Goal: Information Seeking & Learning: Learn about a topic

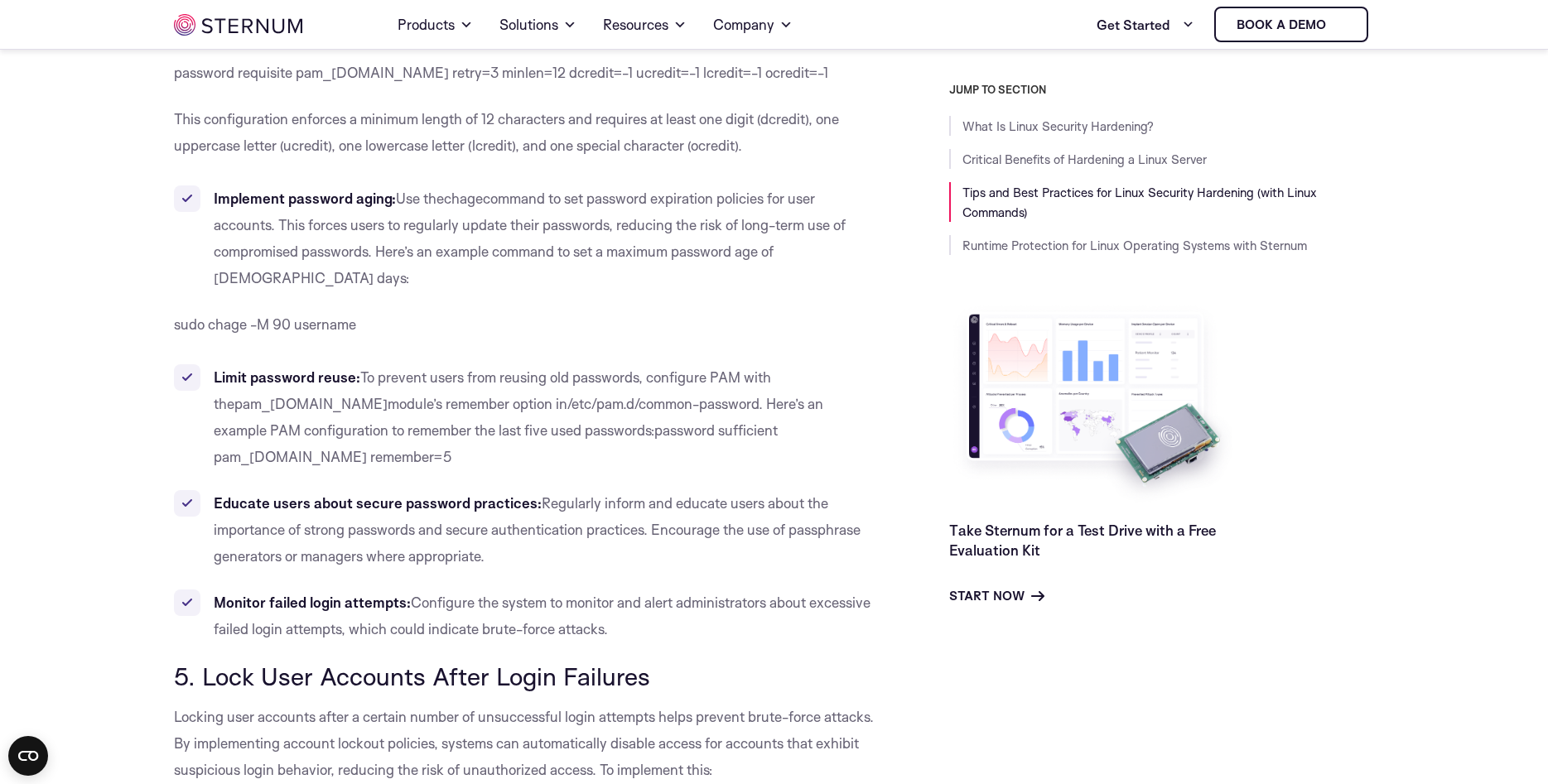
scroll to position [4465, 0]
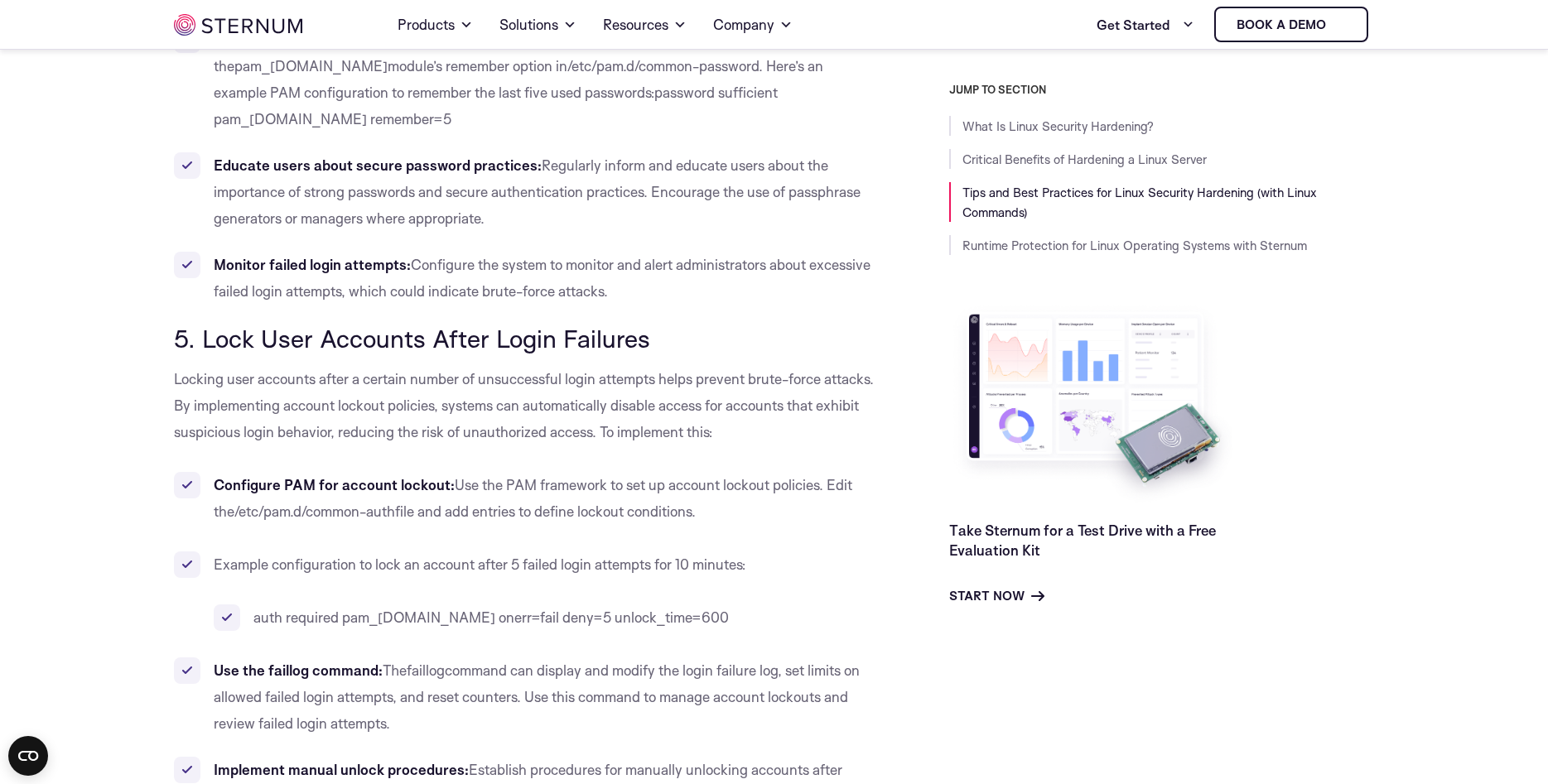
click at [356, 323] on span "5. Lock User Accounts After Login Failures" at bounding box center [412, 338] width 476 height 31
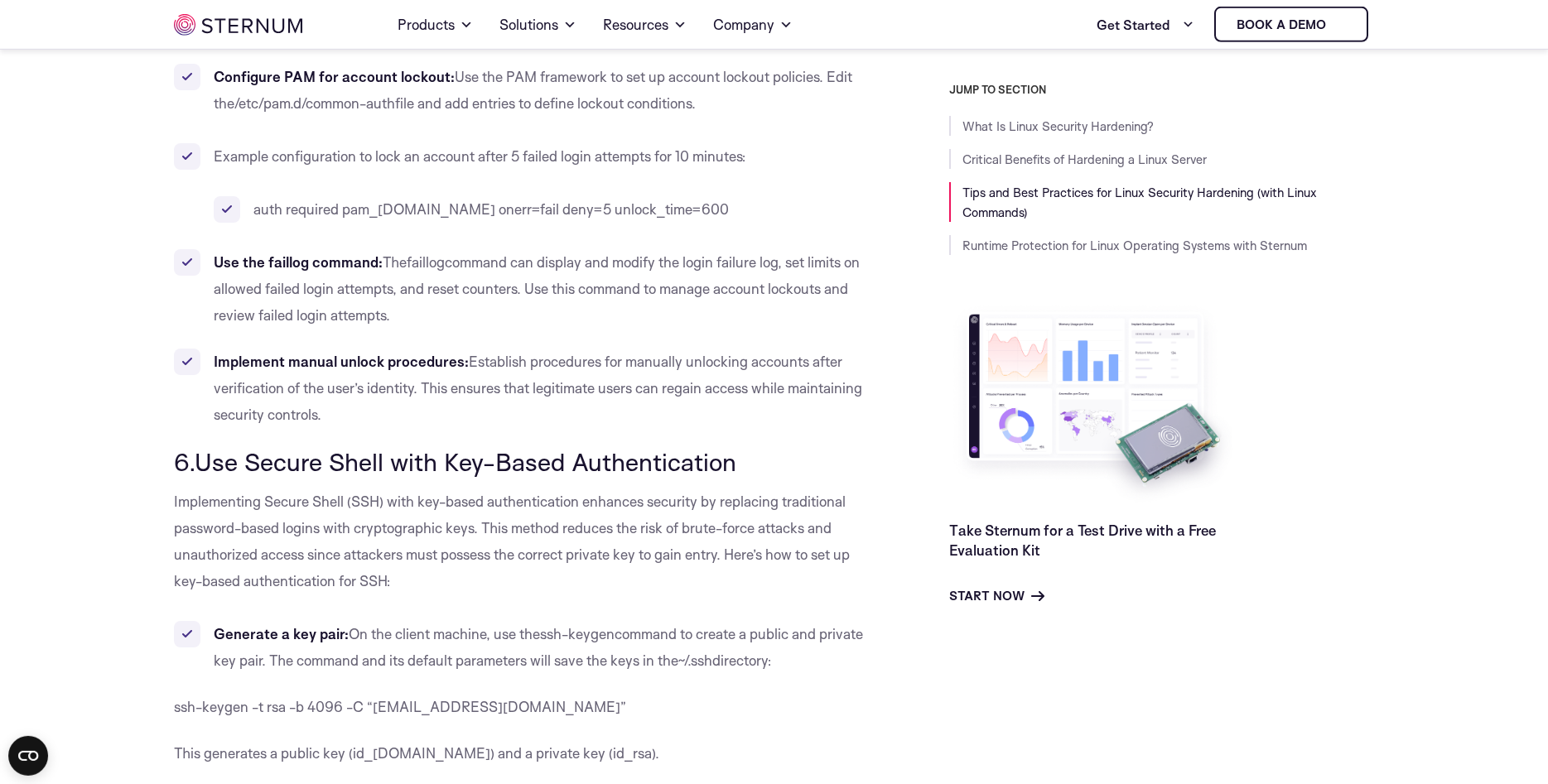
scroll to position [4888, 0]
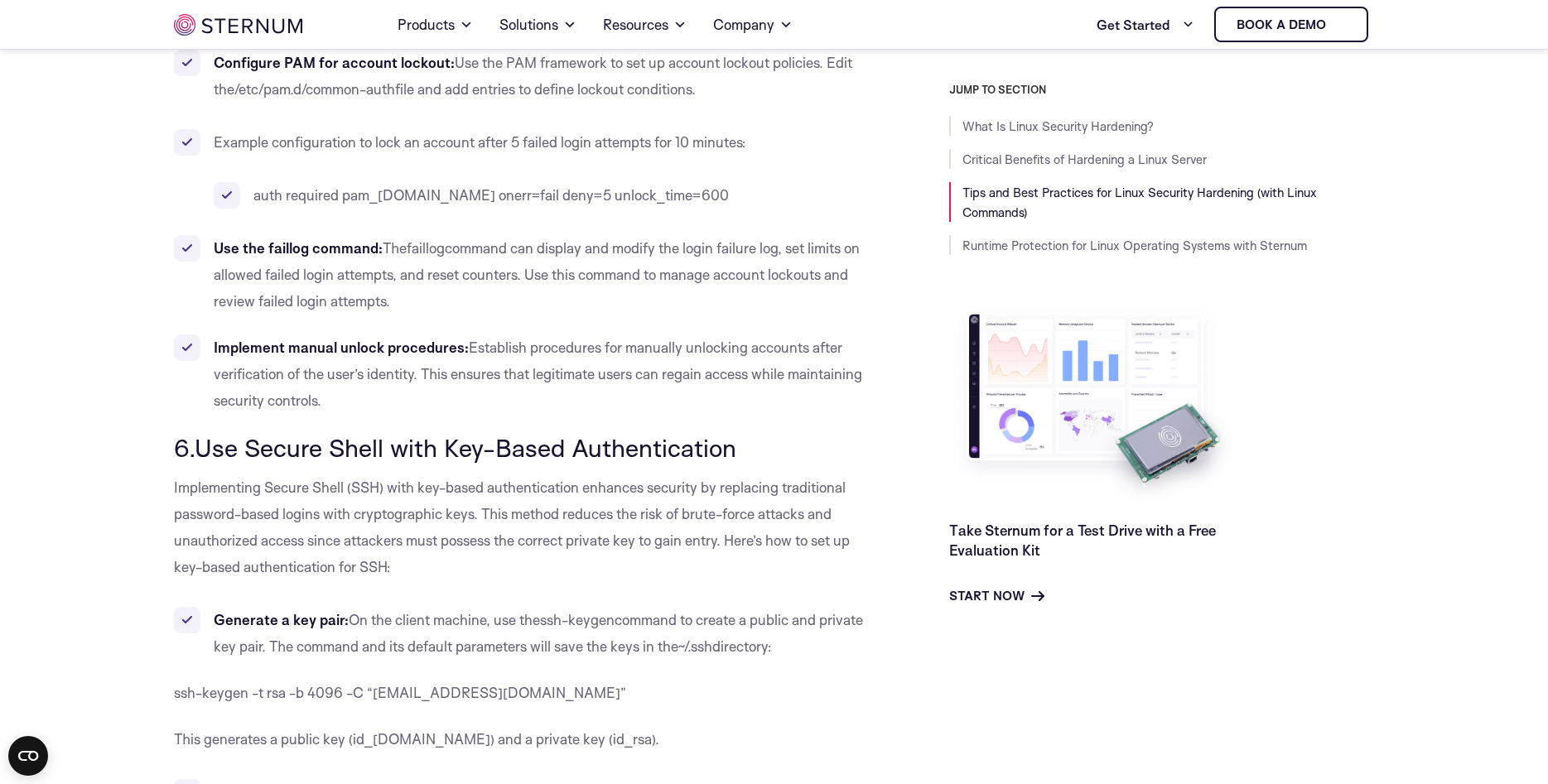
click at [652, 433] on span "6.Use Secure Shell with Key-Based Authentication" at bounding box center [455, 448] width 563 height 31
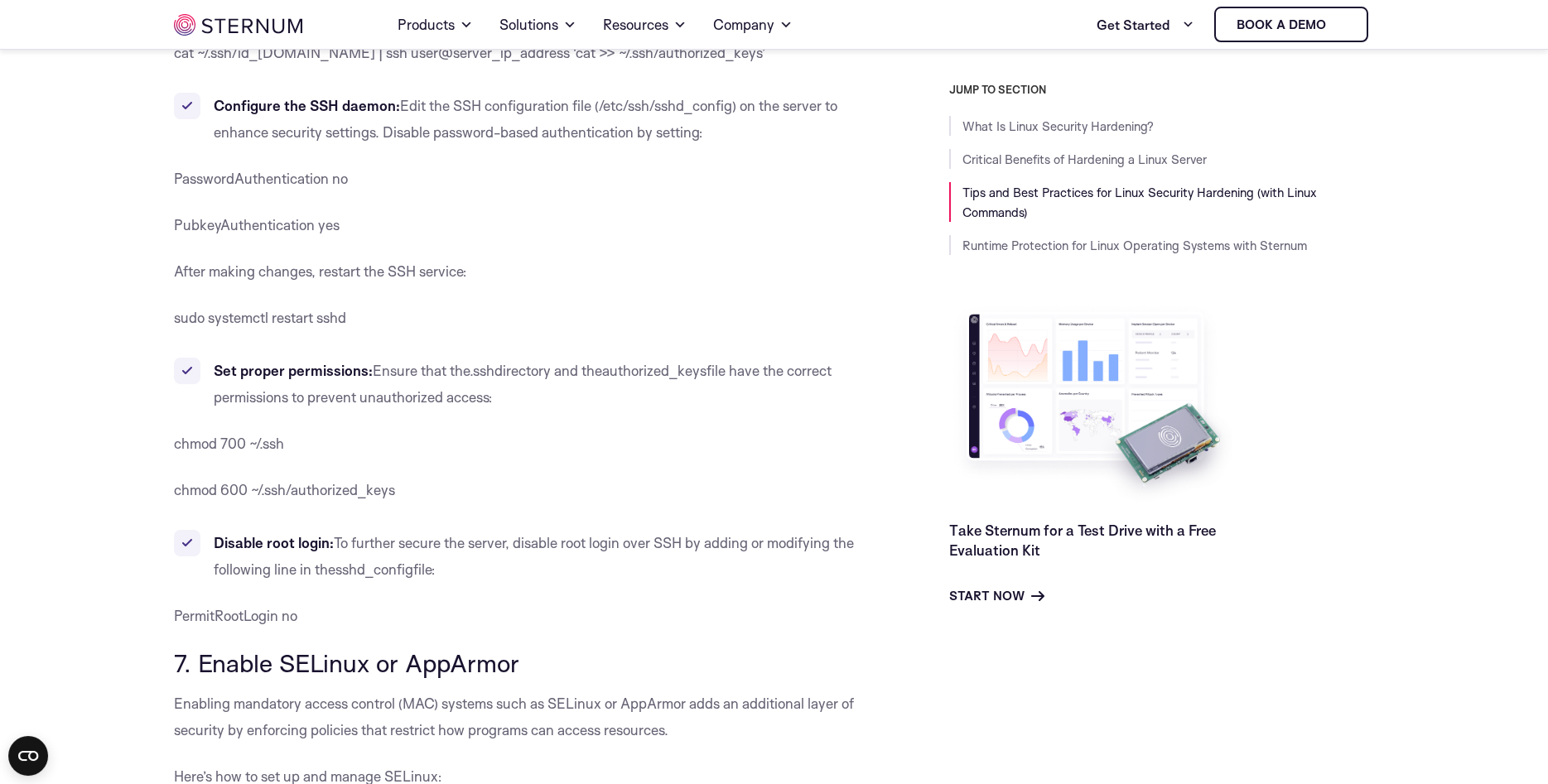
scroll to position [5817, 0]
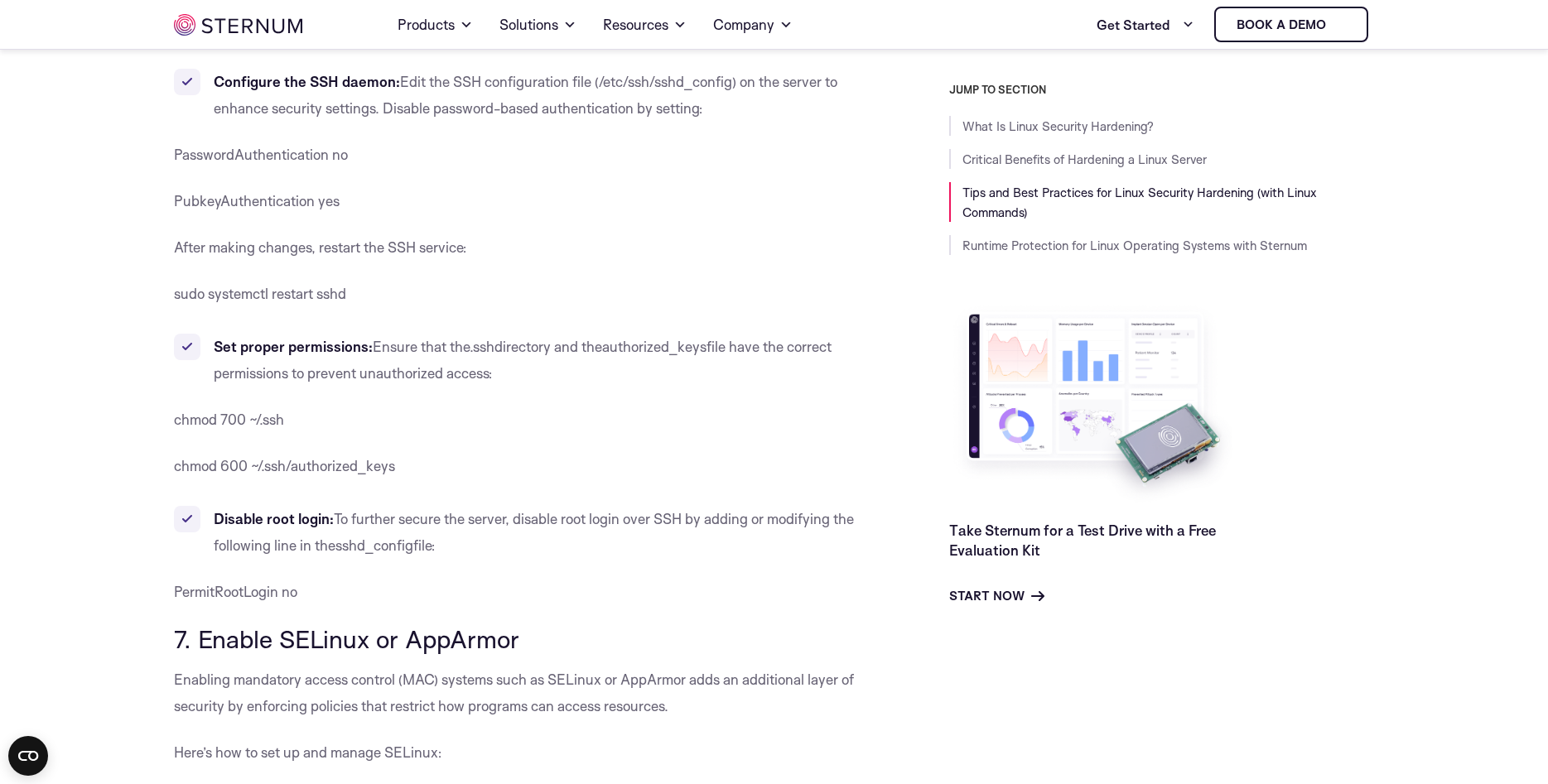
click at [312, 338] on b "Set proper permissions:" at bounding box center [293, 346] width 159 height 18
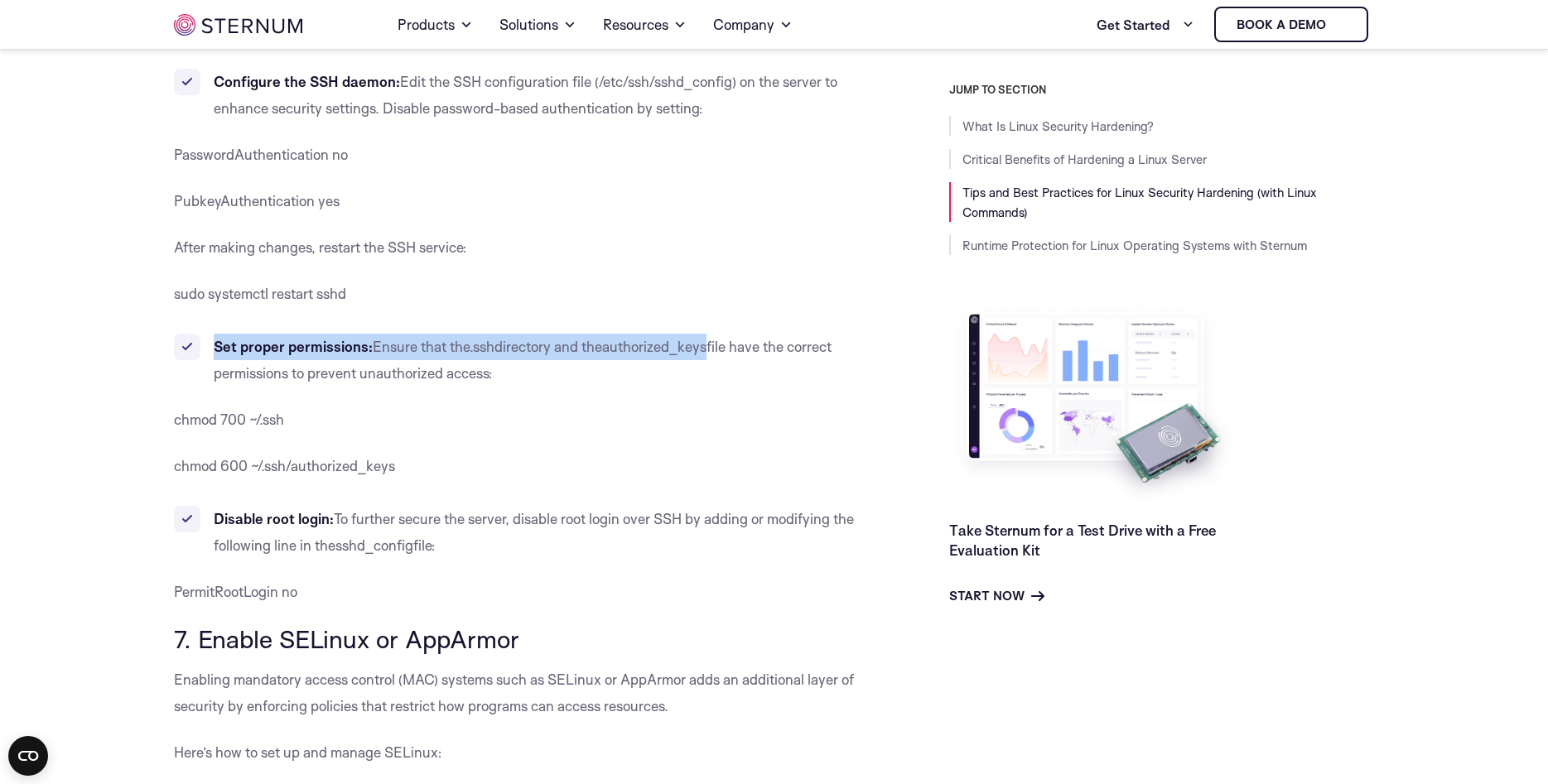
click at [312, 338] on b "Set proper permissions:" at bounding box center [293, 346] width 159 height 18
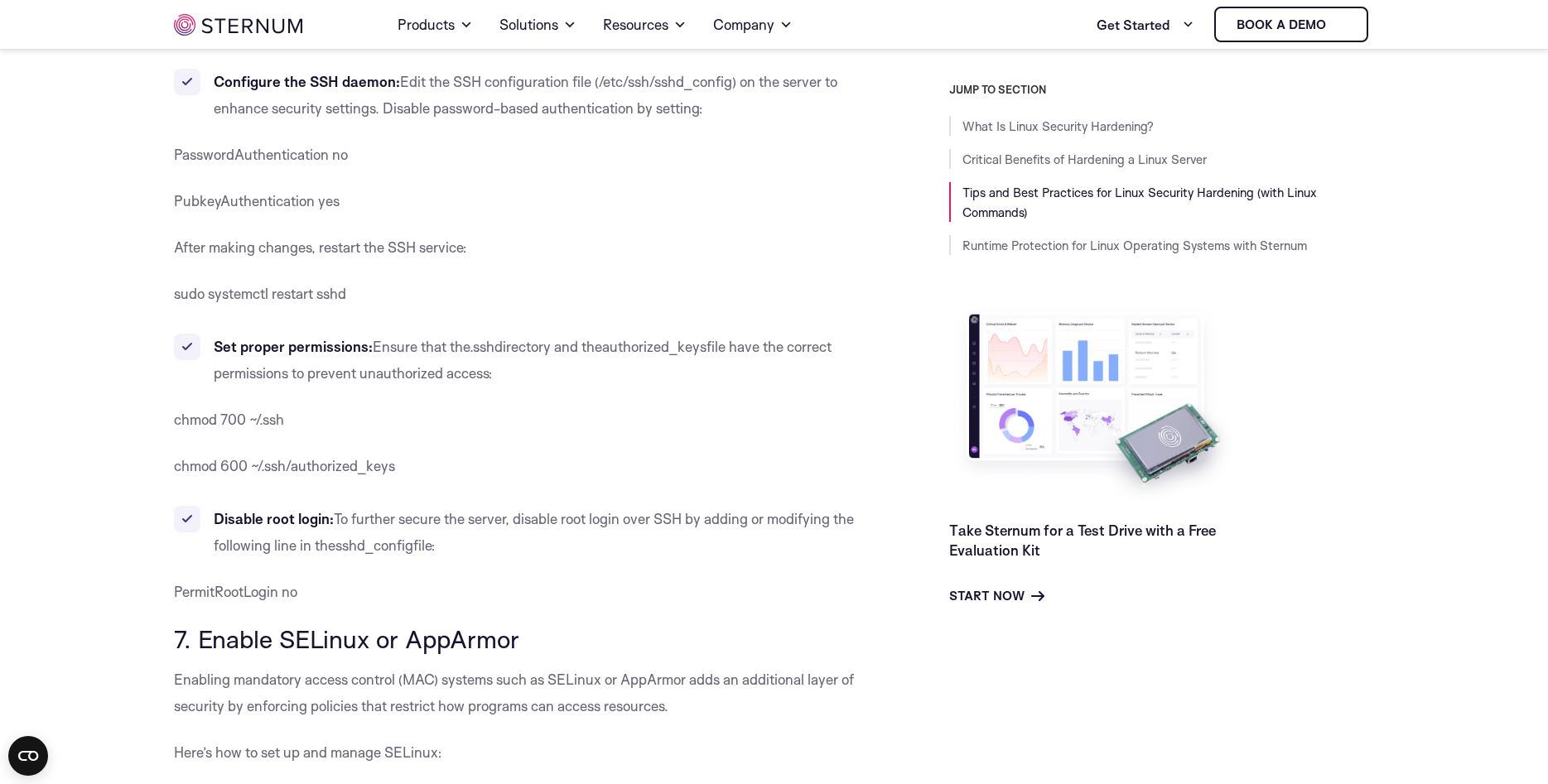
click at [278, 510] on b "Disable root login:" at bounding box center [273, 518] width 120 height 18
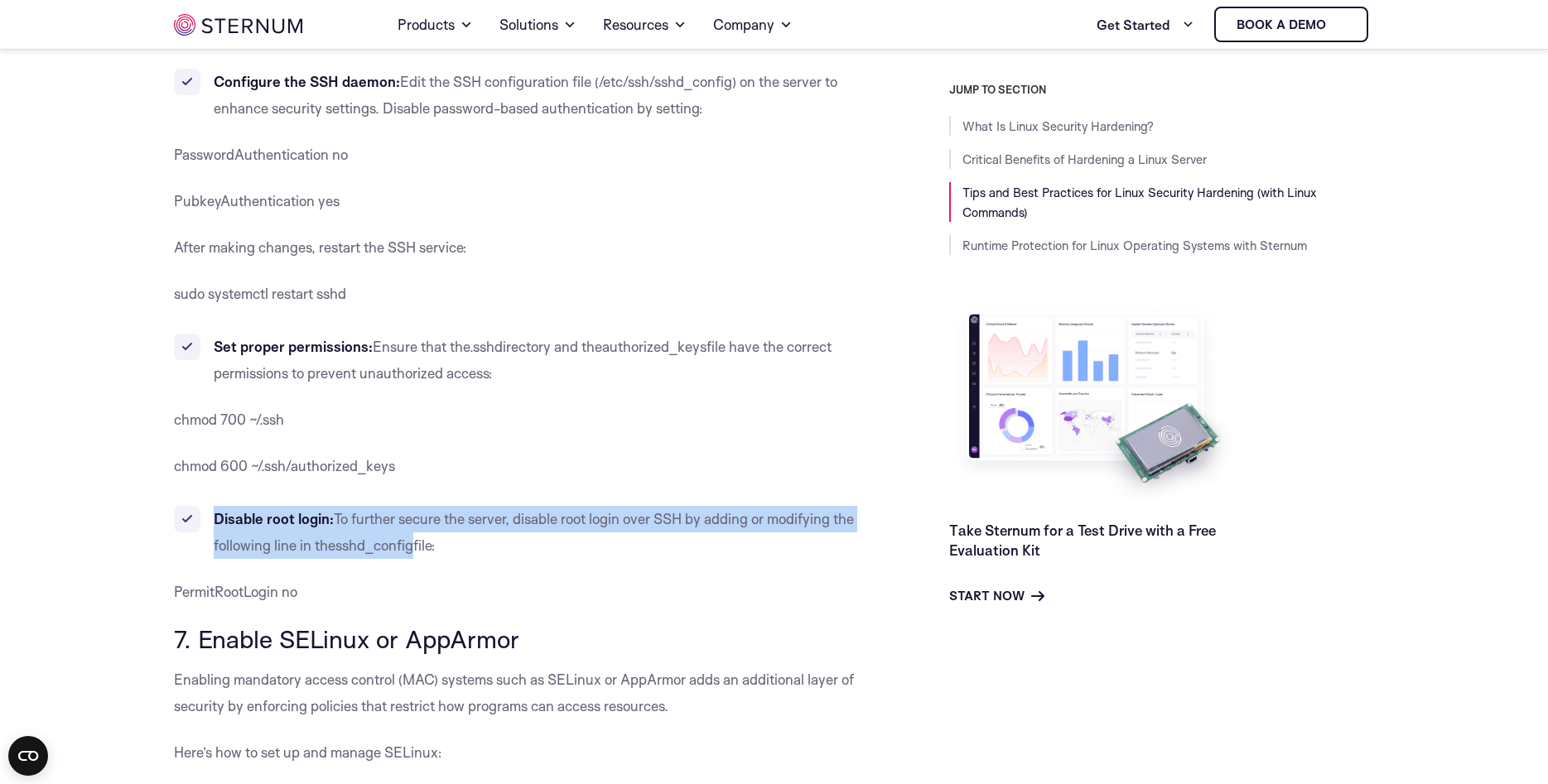
click at [278, 510] on b "Disable root login:" at bounding box center [273, 518] width 120 height 18
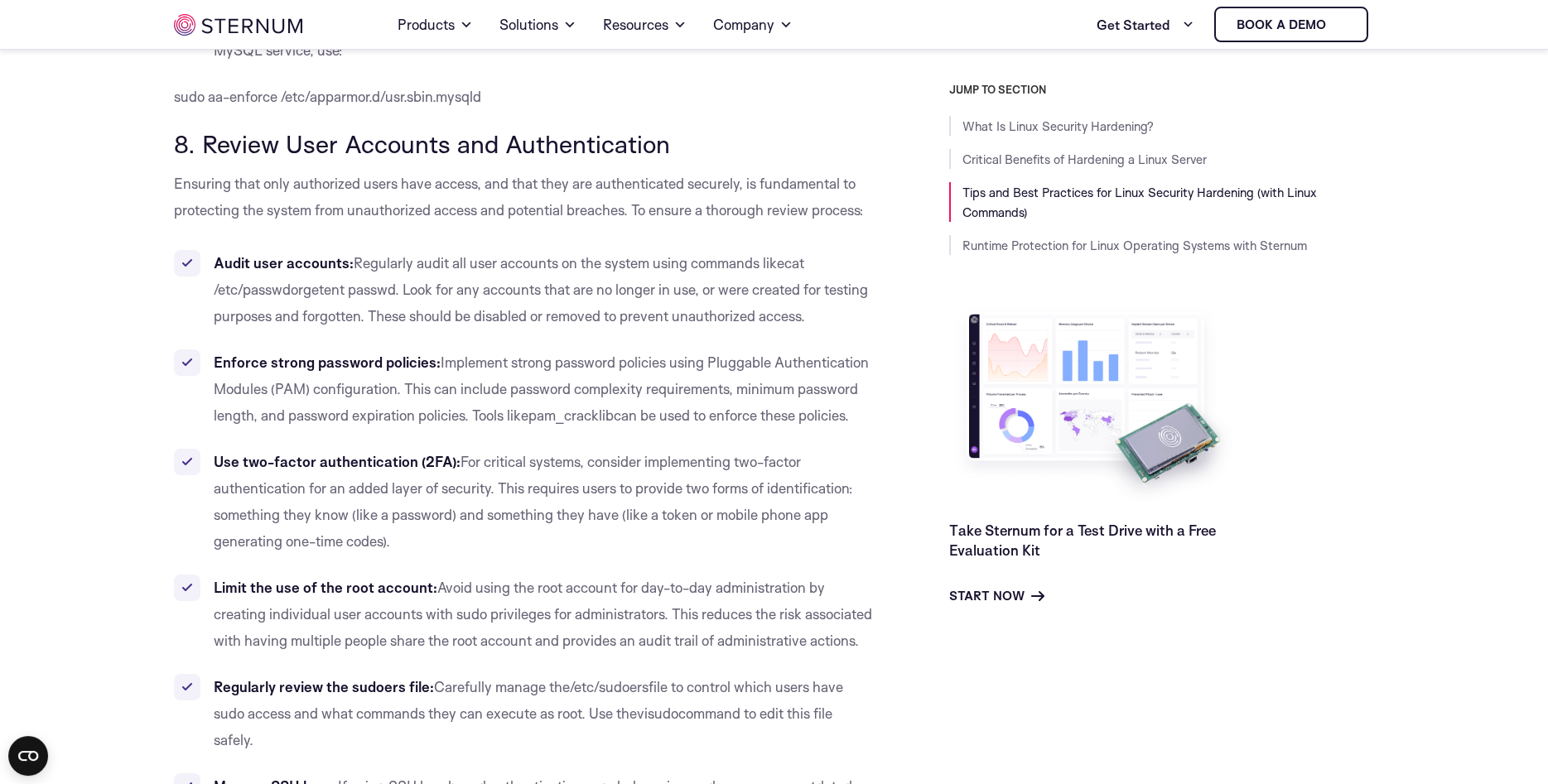
scroll to position [7507, 0]
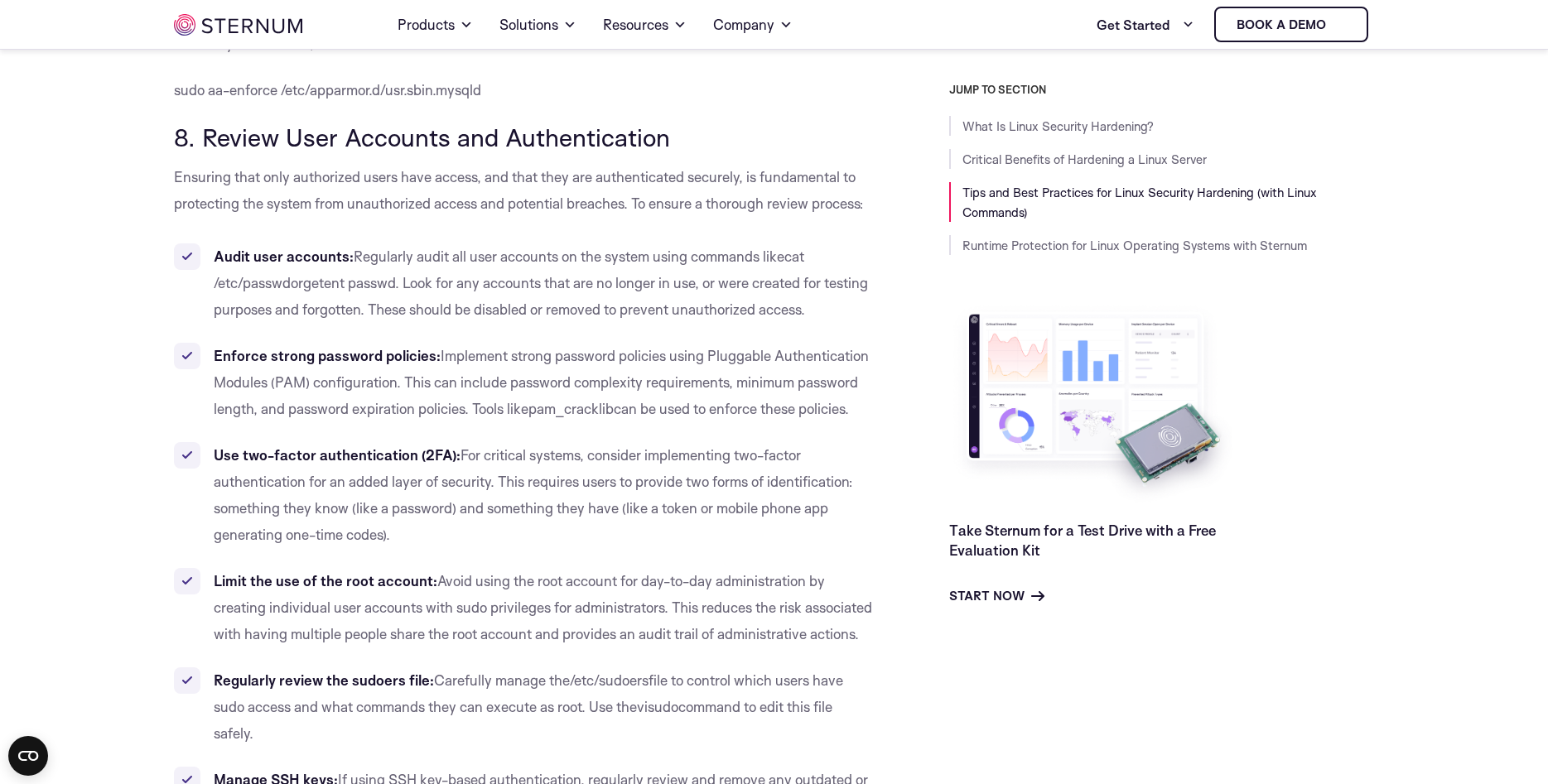
click at [342, 446] on b "Use two-factor authentication (2FA):" at bounding box center [337, 454] width 247 height 18
click at [343, 347] on b "Enforce strong password policies:" at bounding box center [327, 356] width 227 height 18
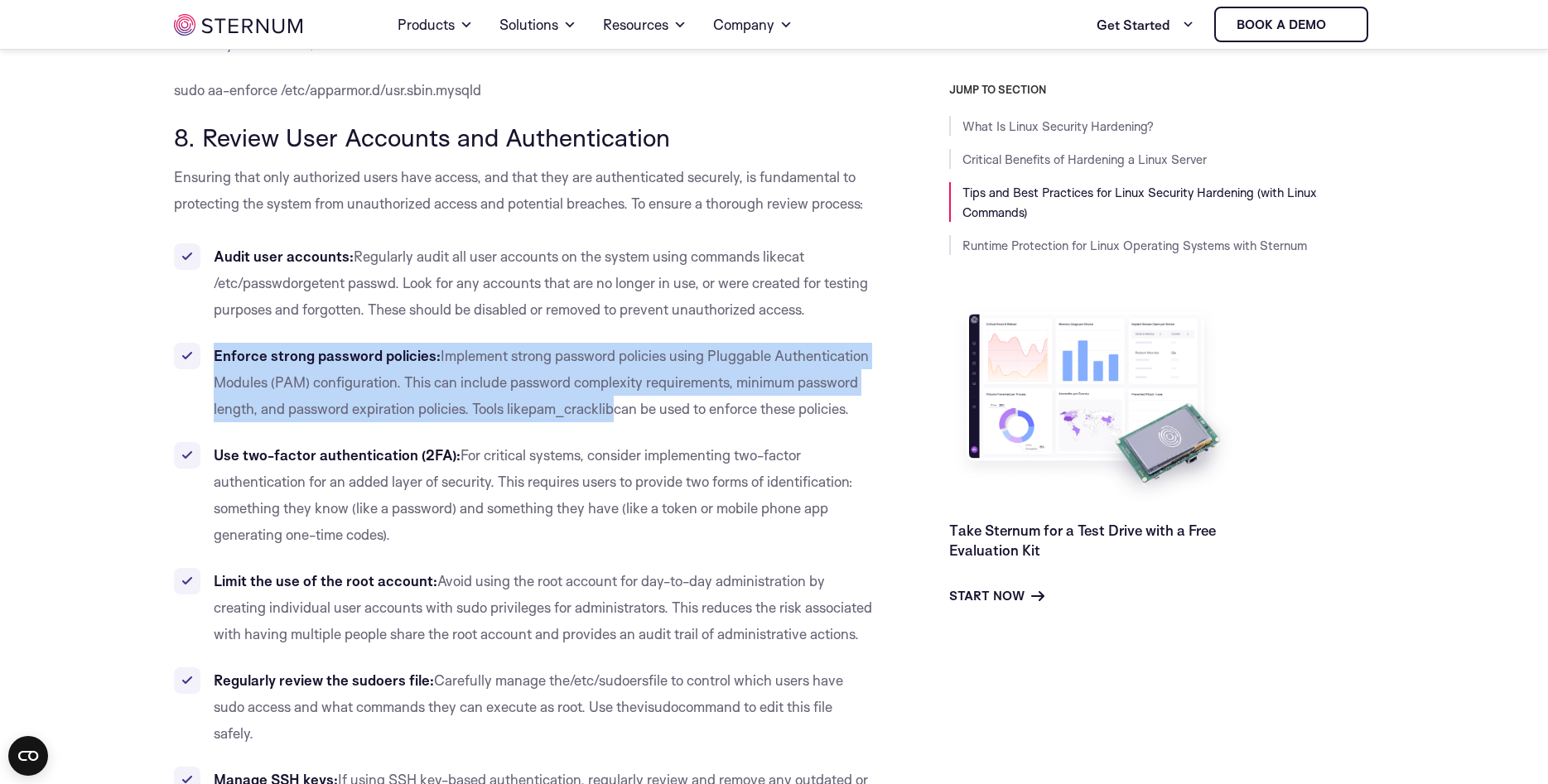
click at [343, 347] on b "Enforce strong password policies:" at bounding box center [327, 356] width 227 height 18
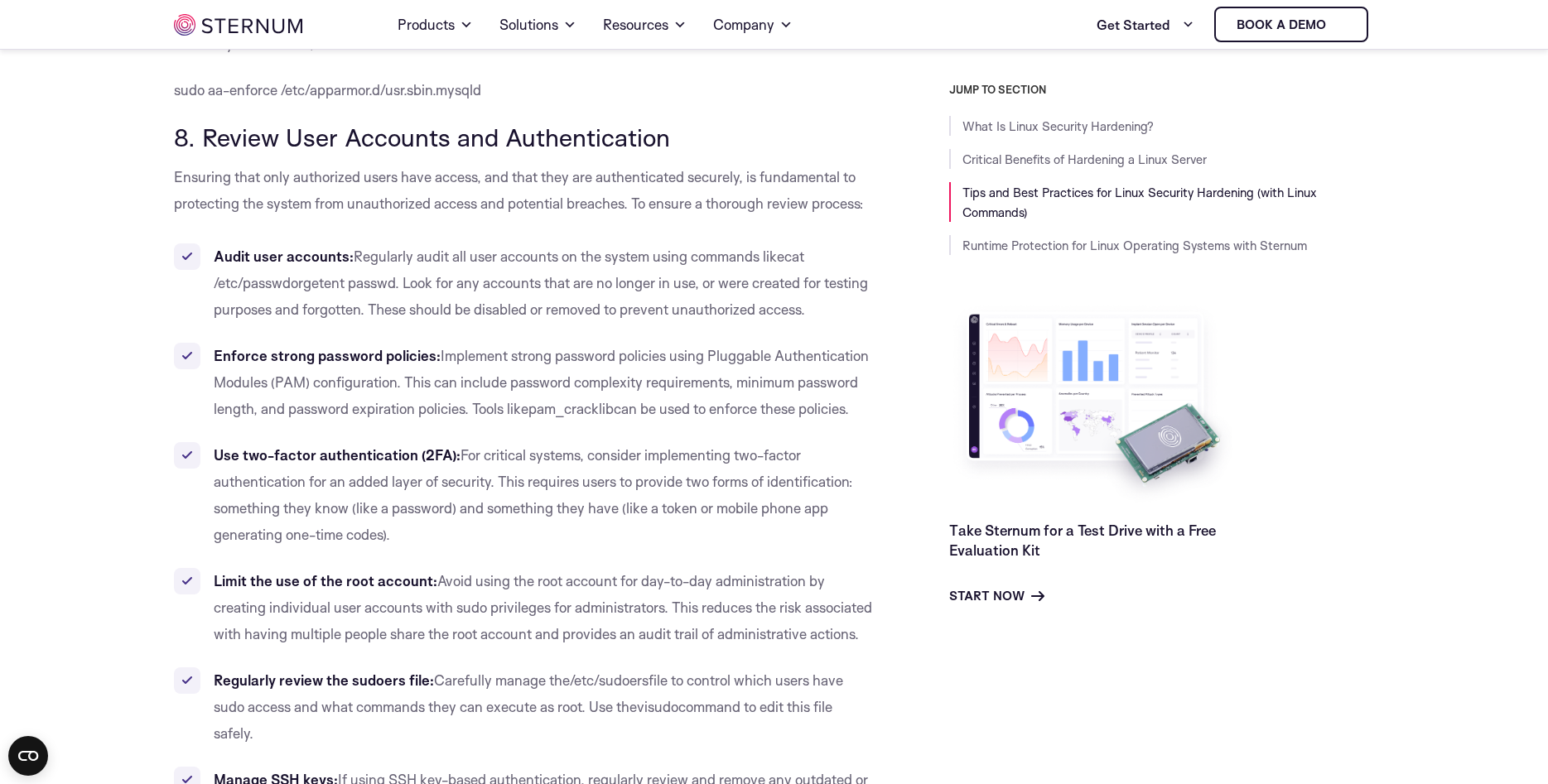
click at [302, 247] on b "Audit user accounts:" at bounding box center [283, 256] width 140 height 18
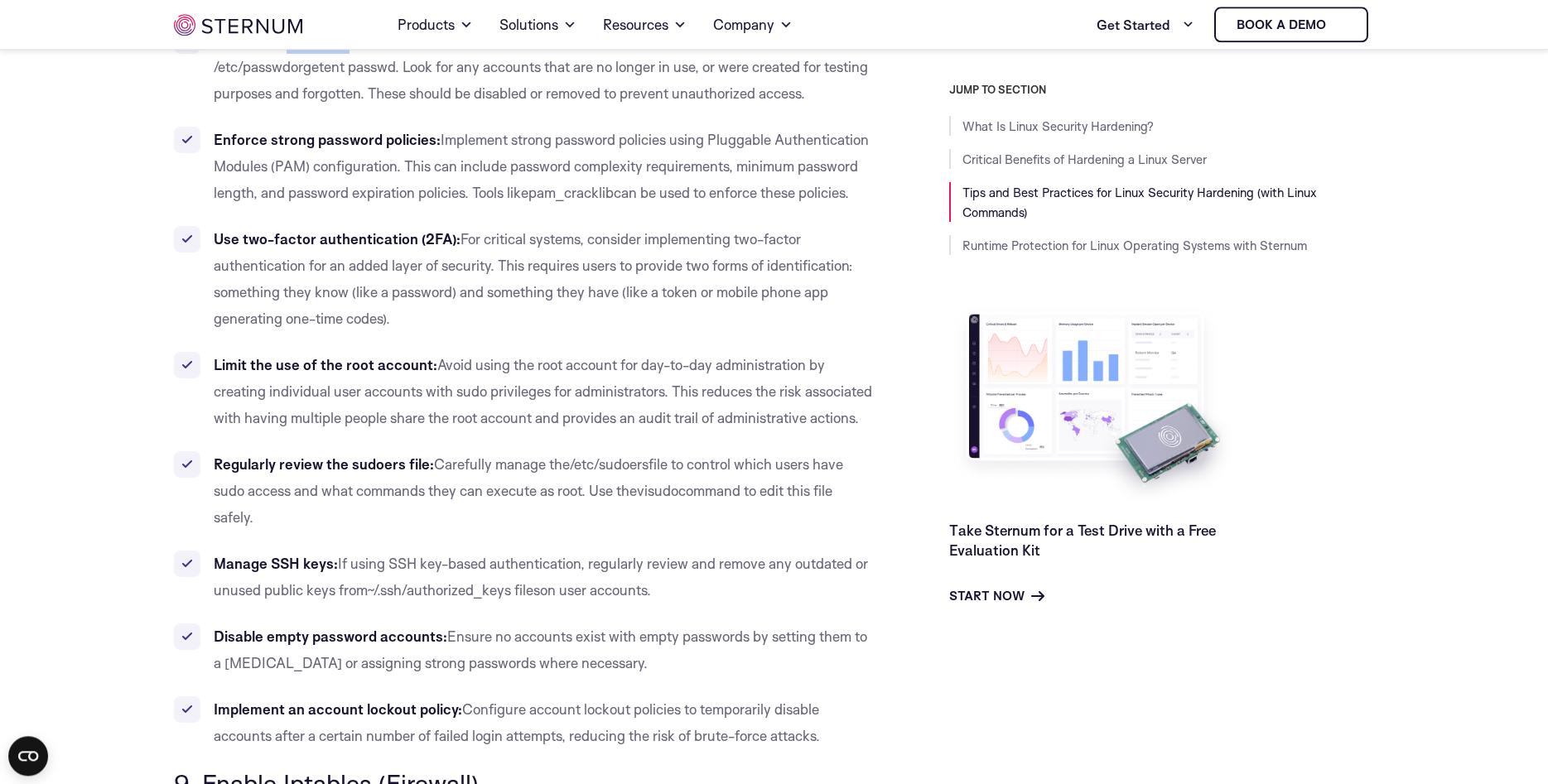
scroll to position [7760, 0]
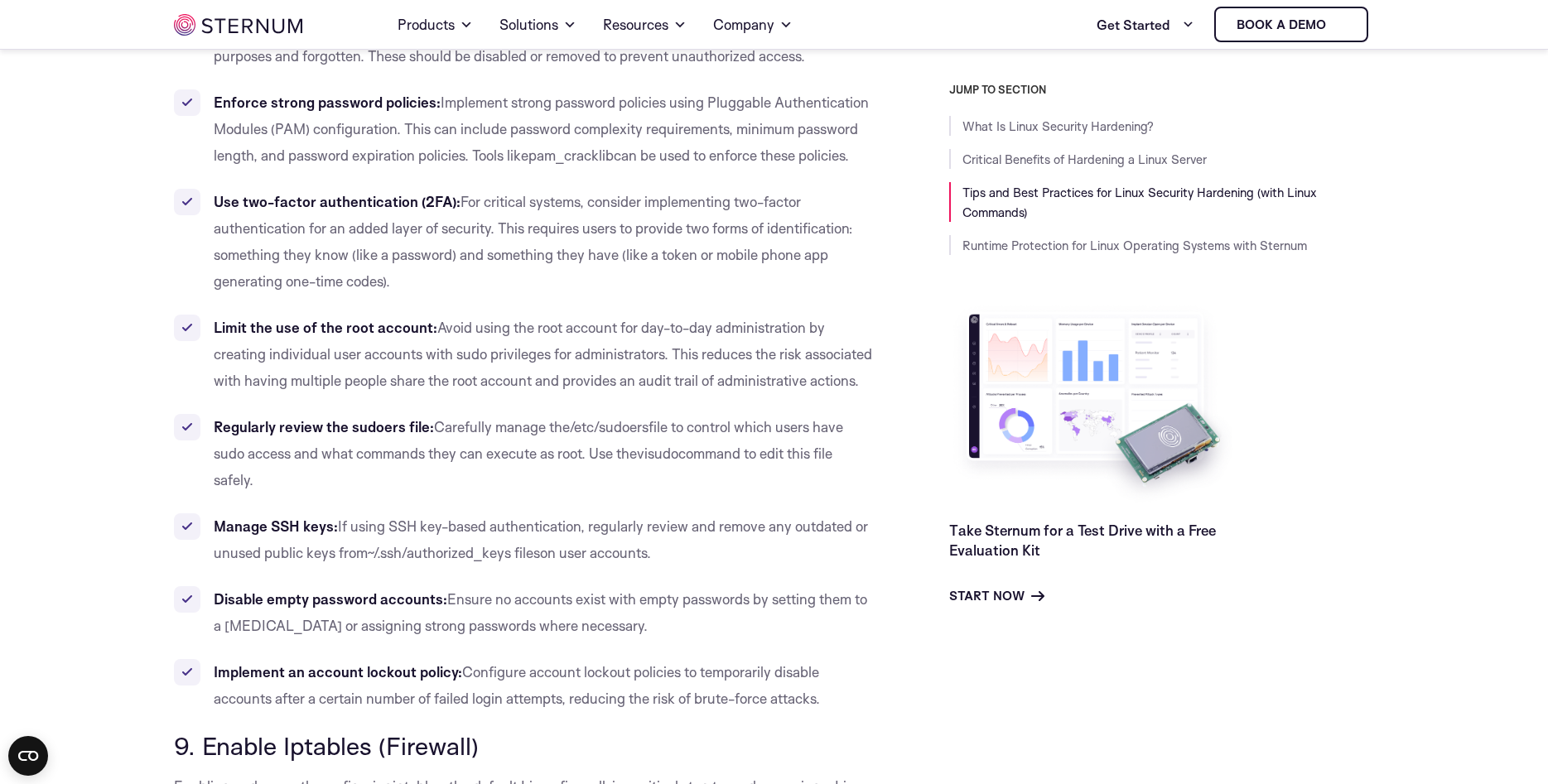
click at [326, 319] on b "Limit the use of the root account:" at bounding box center [325, 327] width 224 height 18
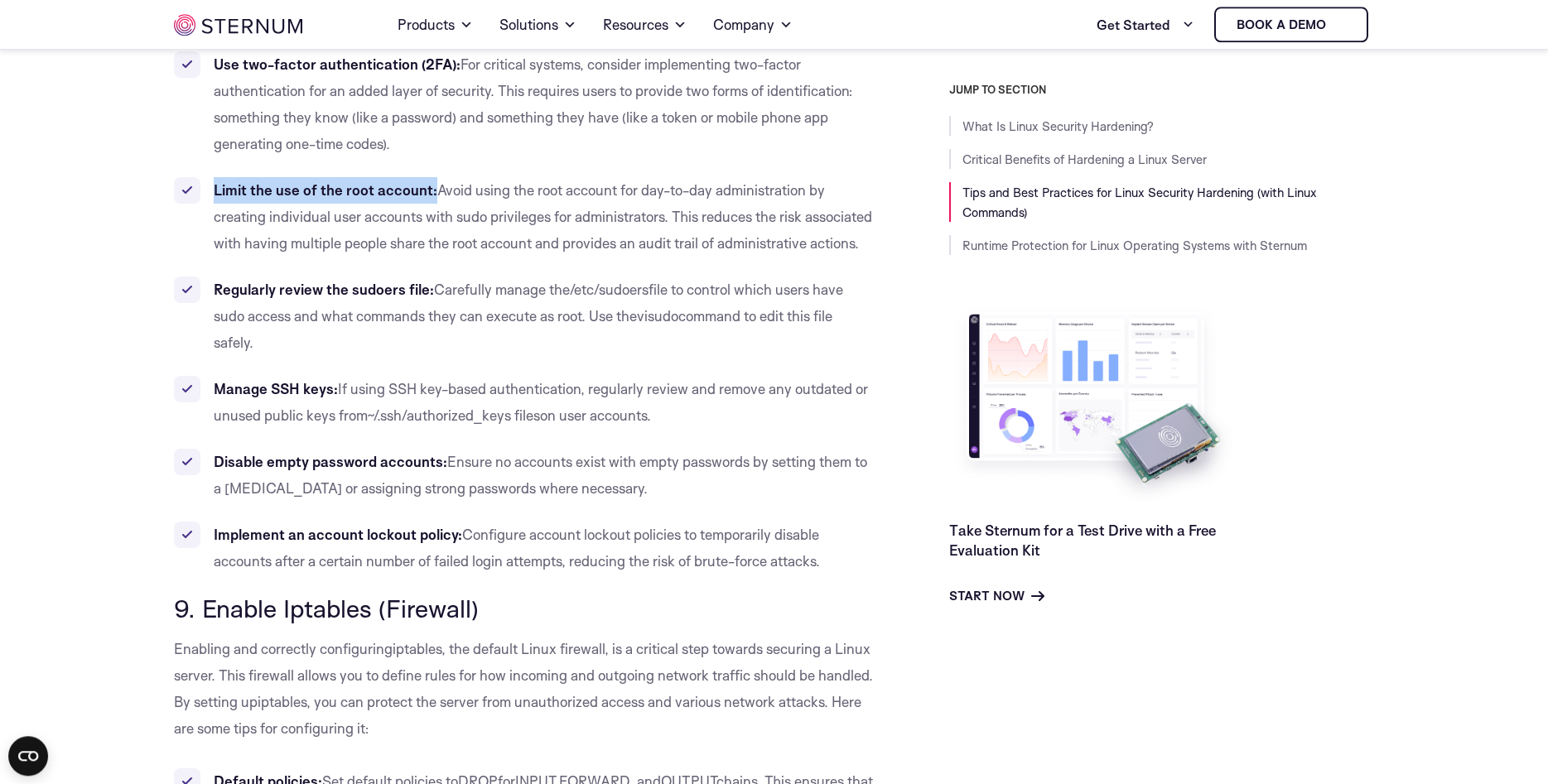
scroll to position [8014, 0]
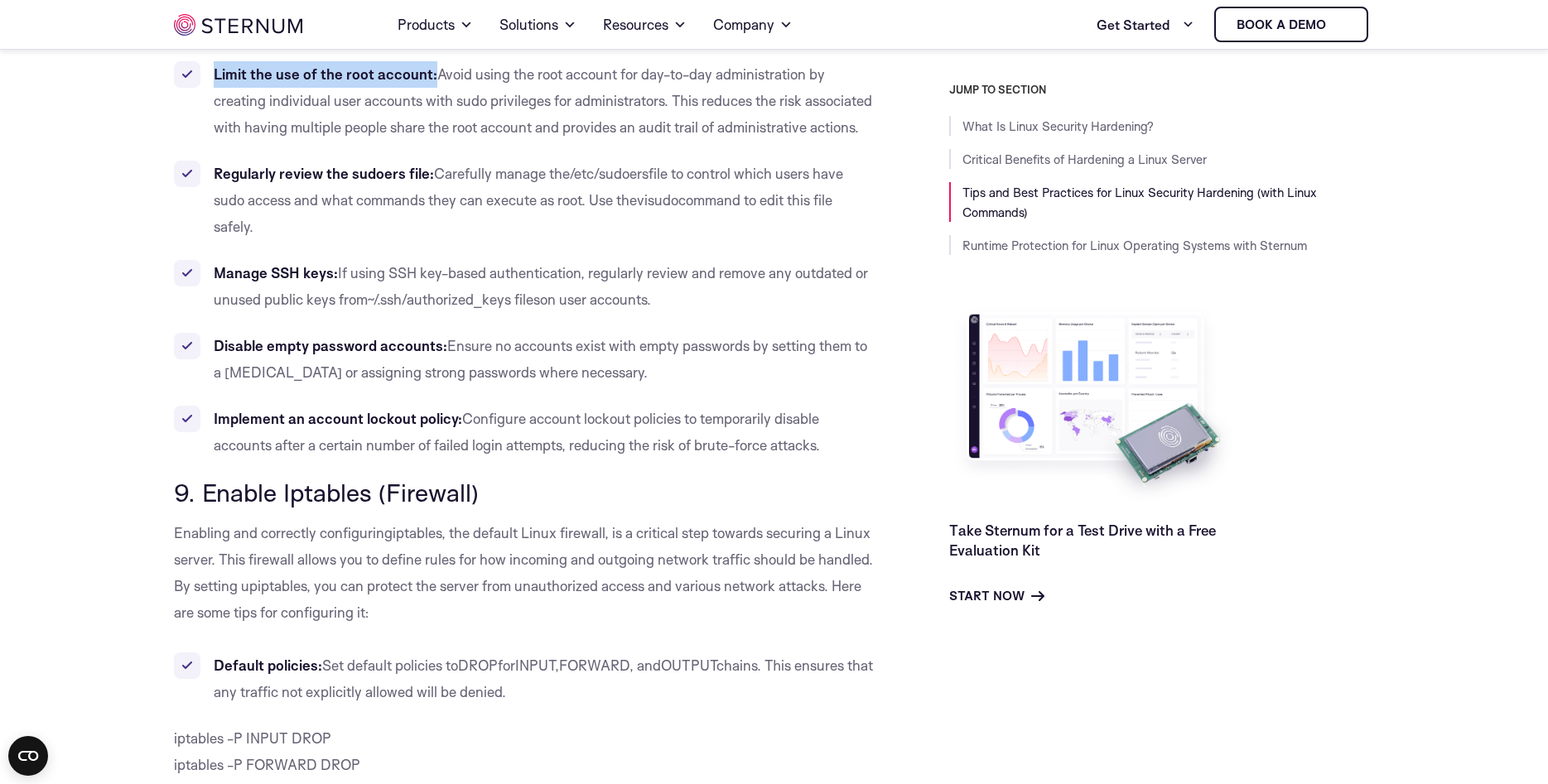
click at [376, 410] on b "Implement an account lockout policy:" at bounding box center [338, 418] width 248 height 18
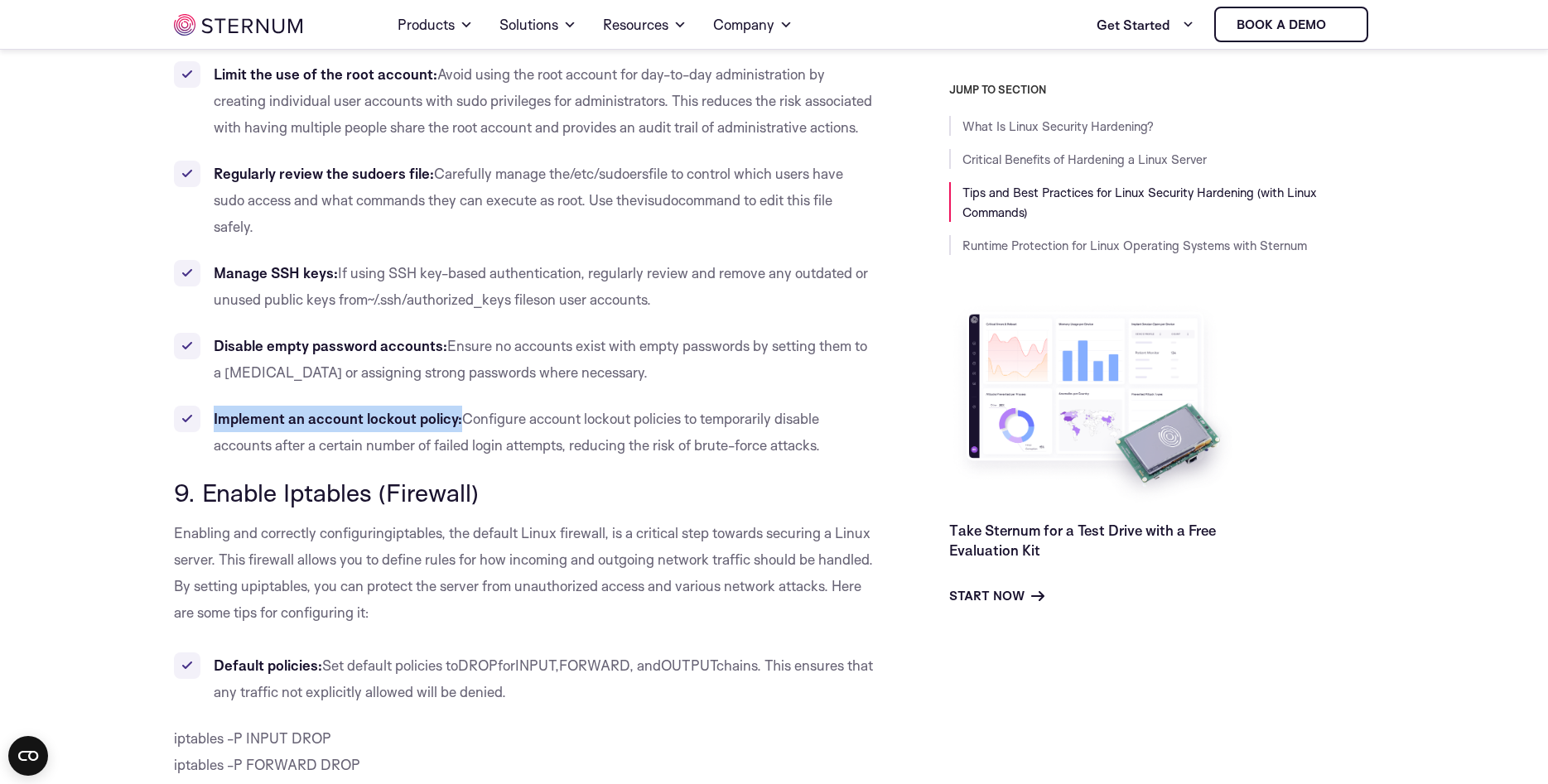
click at [376, 410] on b "Implement an account lockout policy:" at bounding box center [338, 418] width 248 height 18
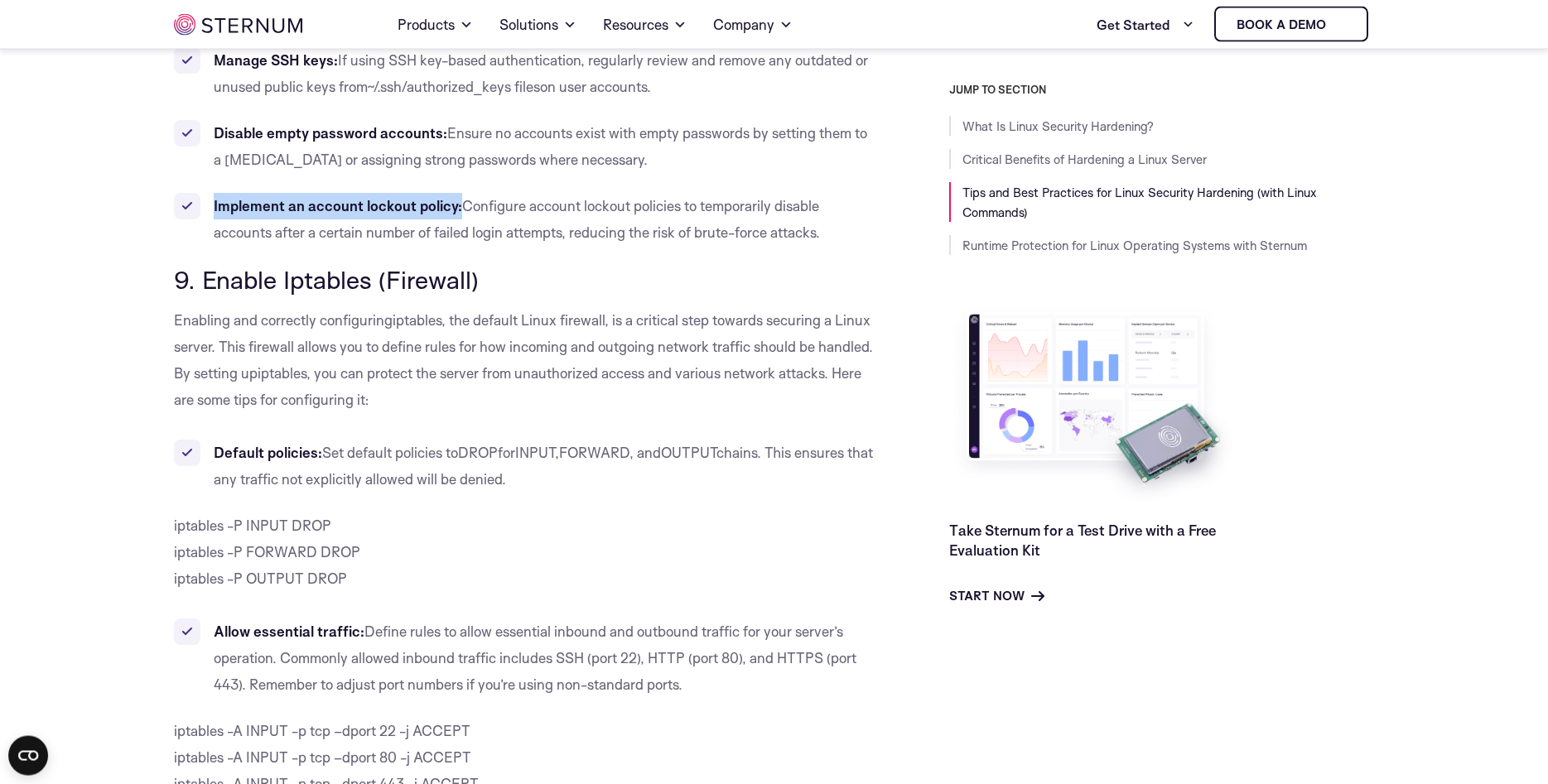
scroll to position [8267, 0]
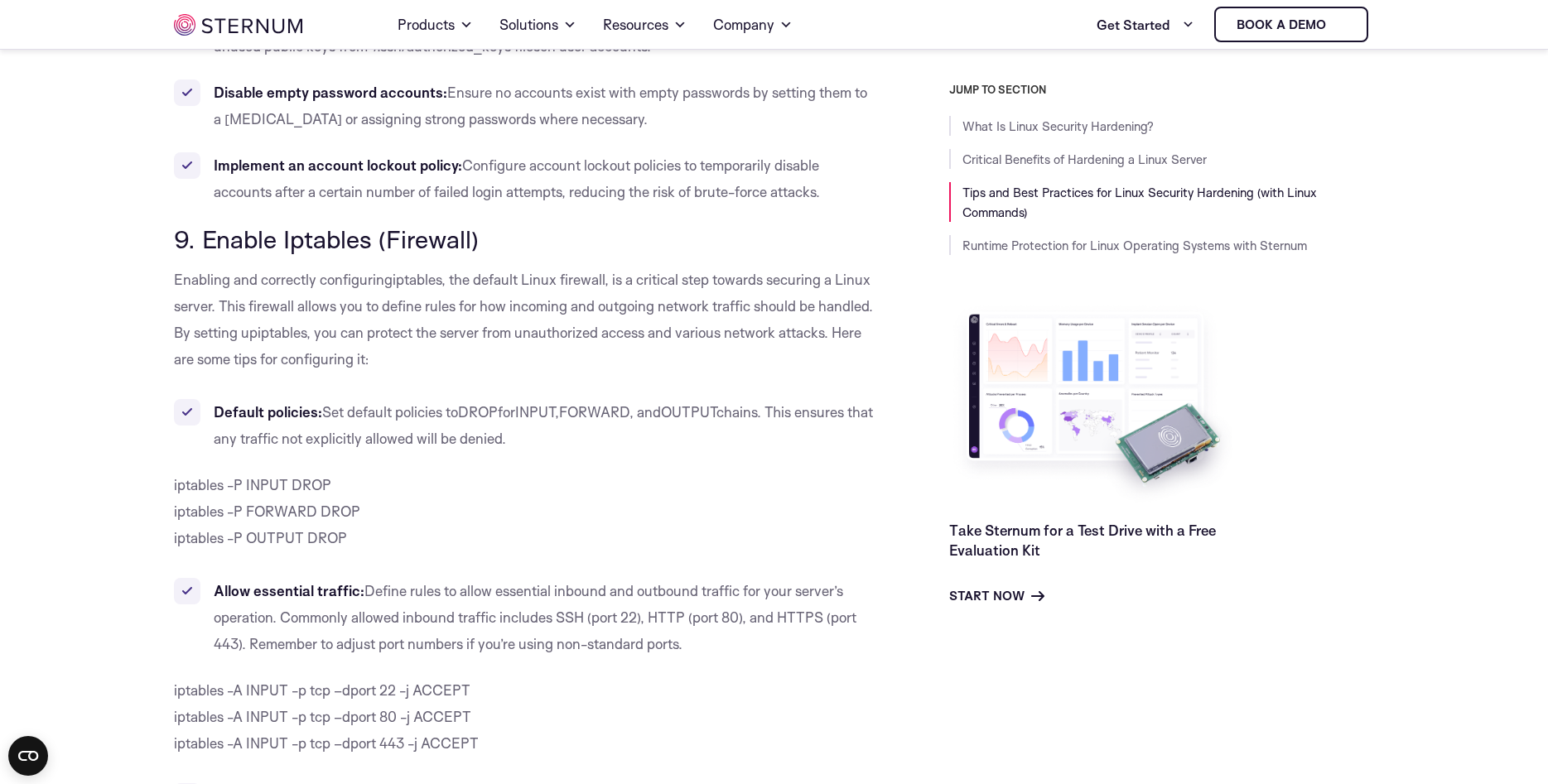
click at [348, 224] on span "9. Enable Iptables (Firewall)" at bounding box center [326, 239] width 305 height 31
click at [532, 472] on p "iptables -P INPUT DROP iptables -P FORWARD DROP iptables -P OUTPUT DROP" at bounding box center [524, 511] width 701 height 80
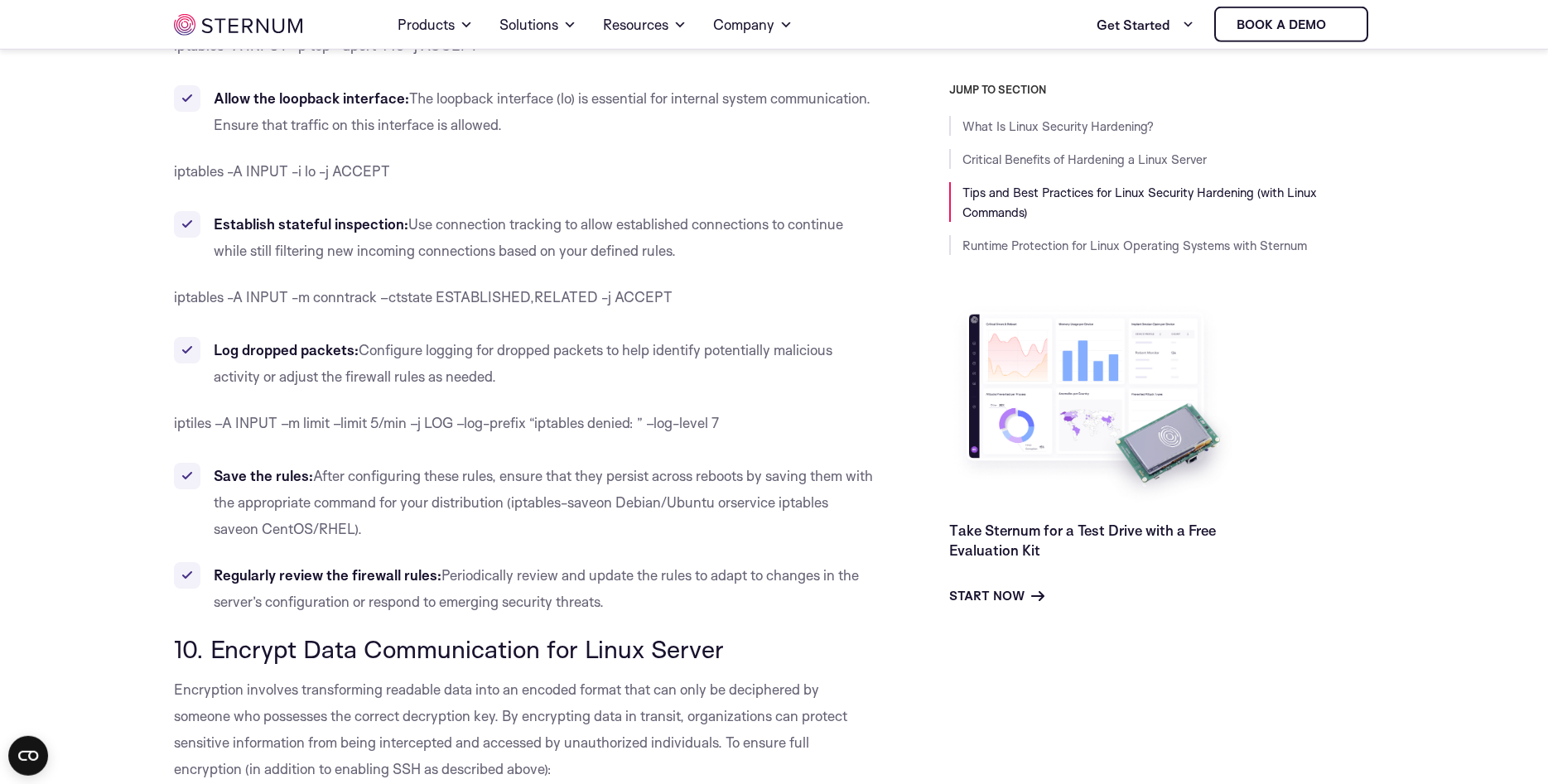
scroll to position [9027, 0]
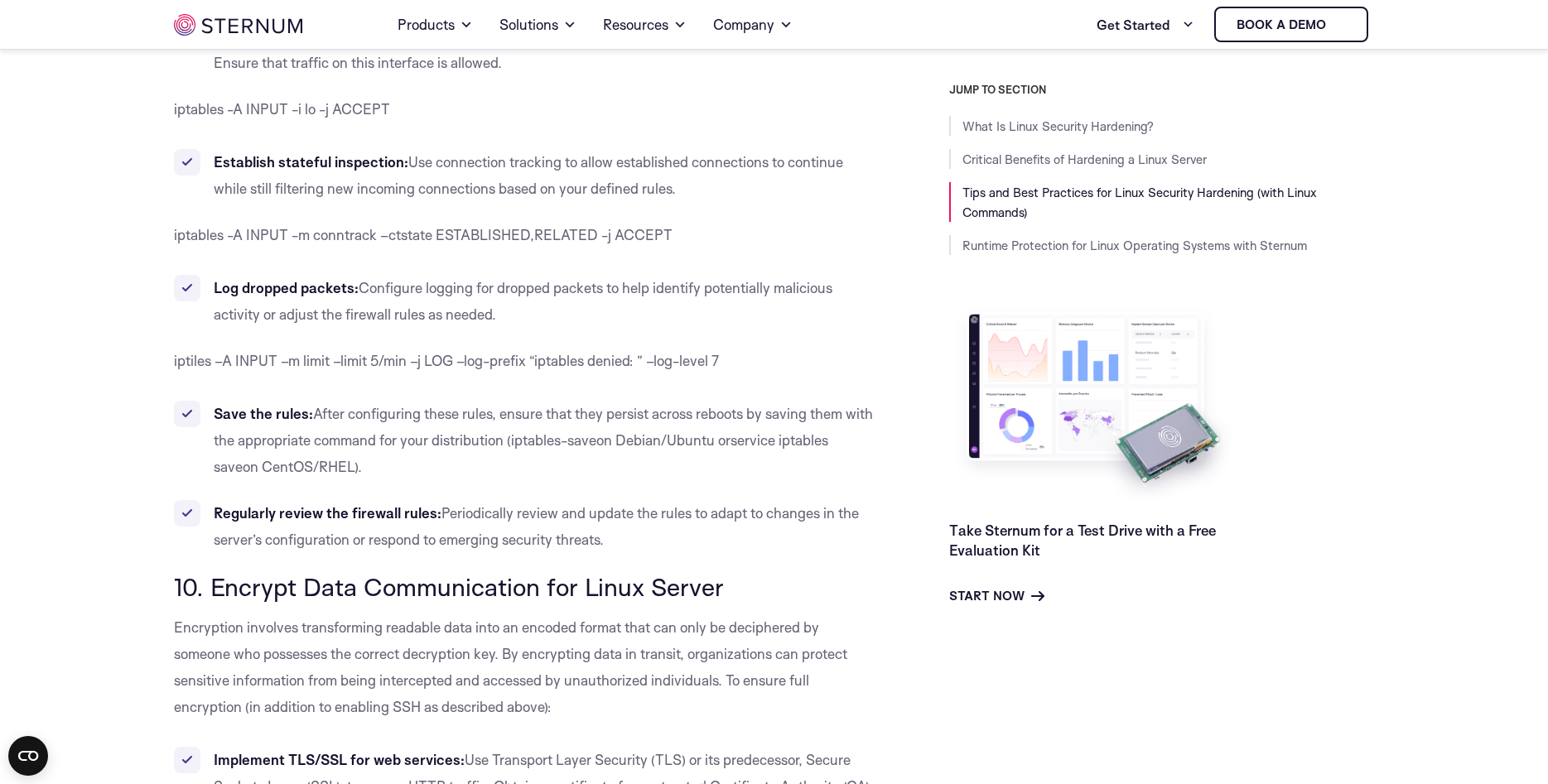
click at [289, 572] on span "10. Encrypt Data Communication for Linux Server" at bounding box center [449, 587] width 550 height 31
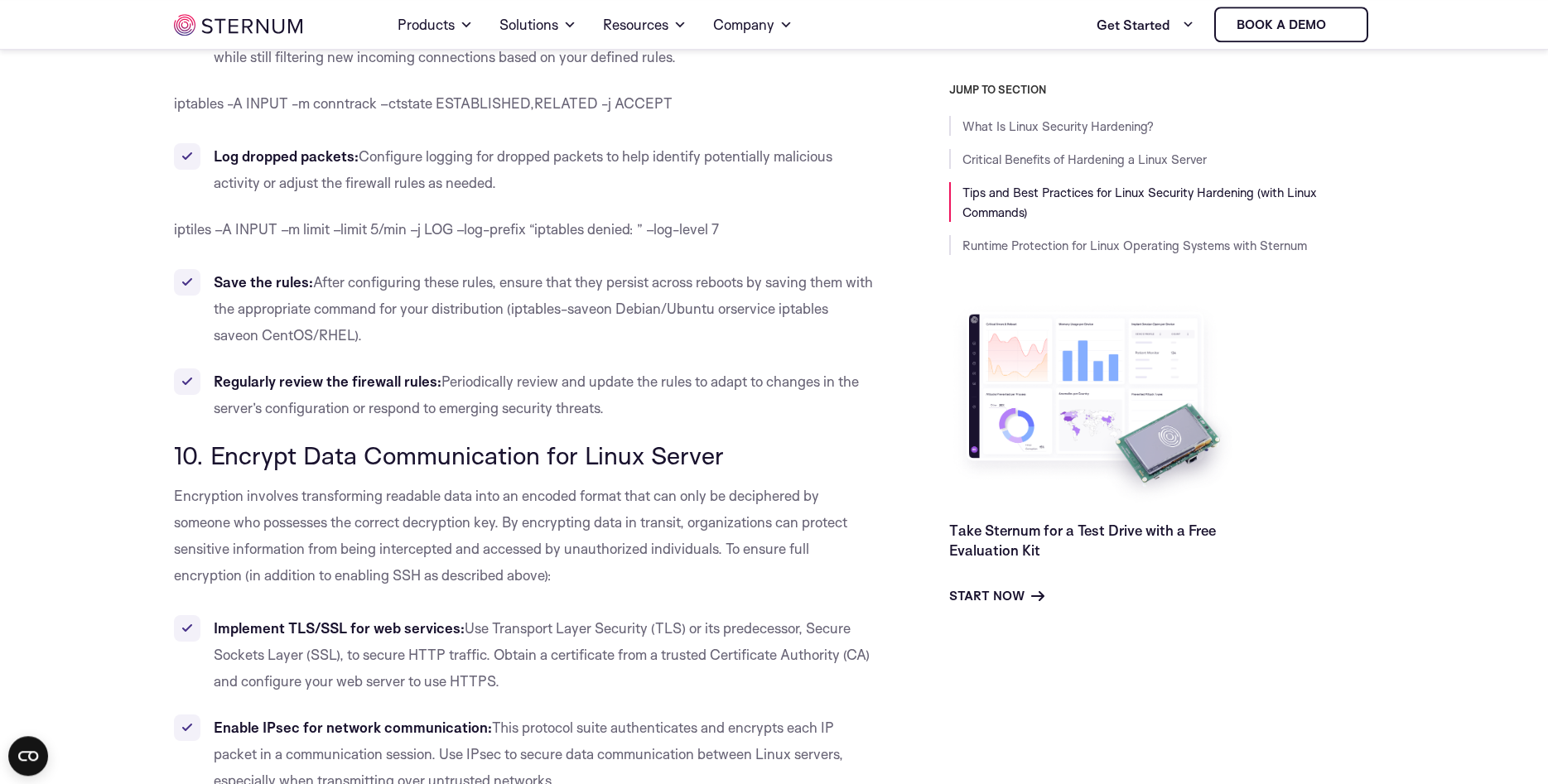
scroll to position [9450, 0]
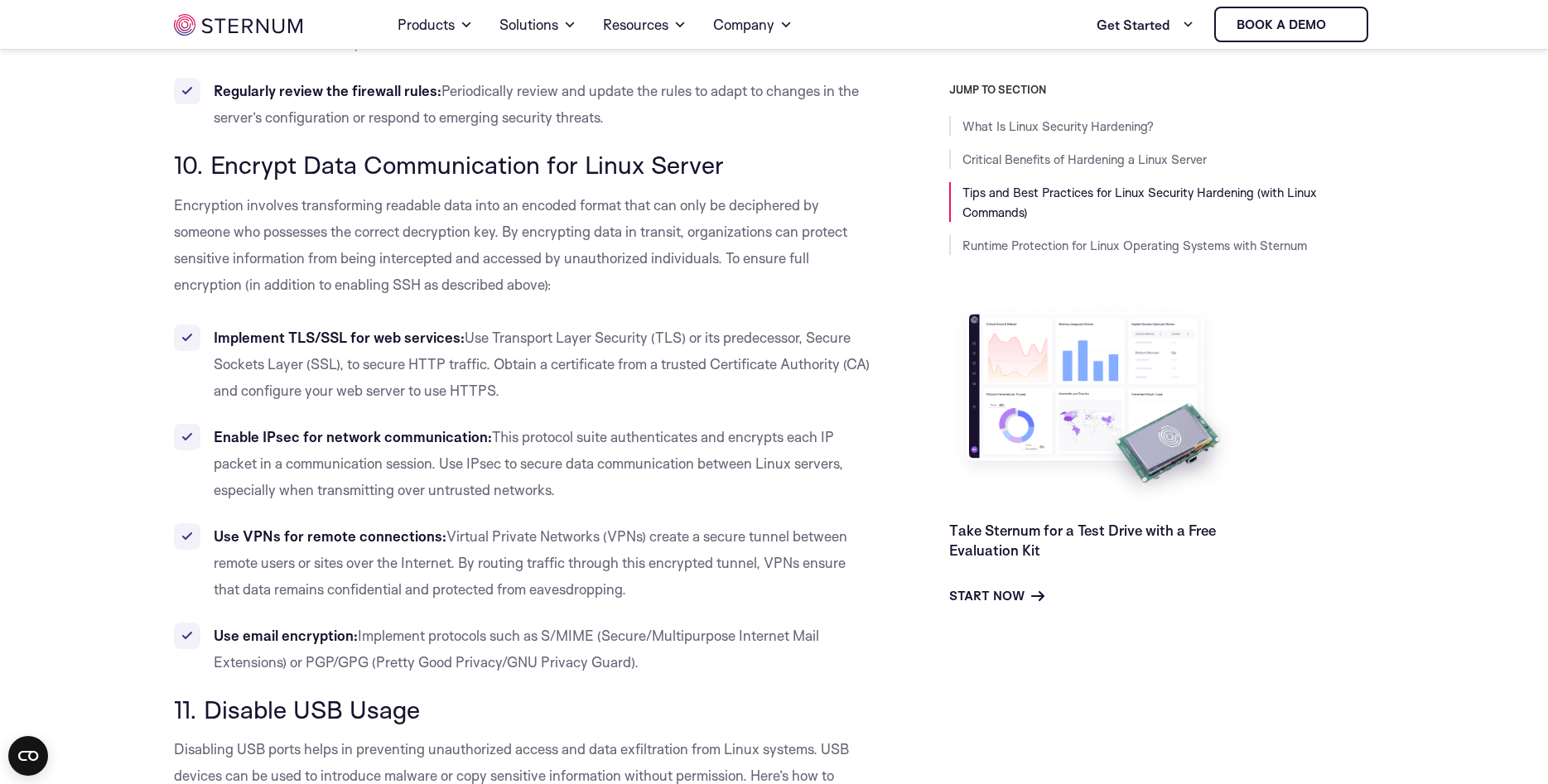
click at [316, 639] on span "Implement protocols such as S/MIME (Secure/Multipurpose Internet Mail Extension…" at bounding box center [517, 649] width 605 height 44
click at [441, 644] on span "Implement protocols such as S/MIME (Secure/Multipurpose Internet Mail Extension…" at bounding box center [517, 649] width 605 height 44
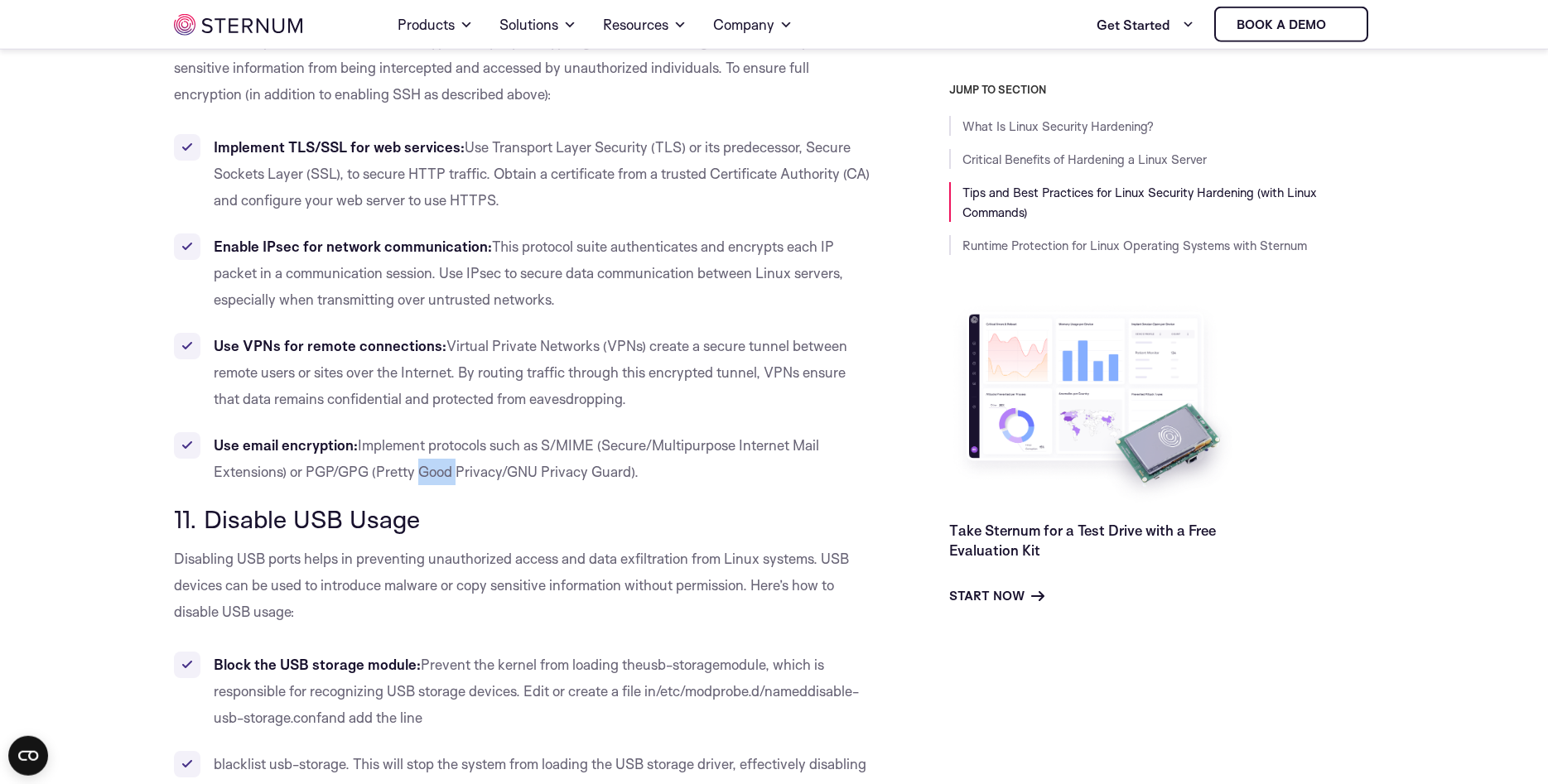
scroll to position [9788, 0]
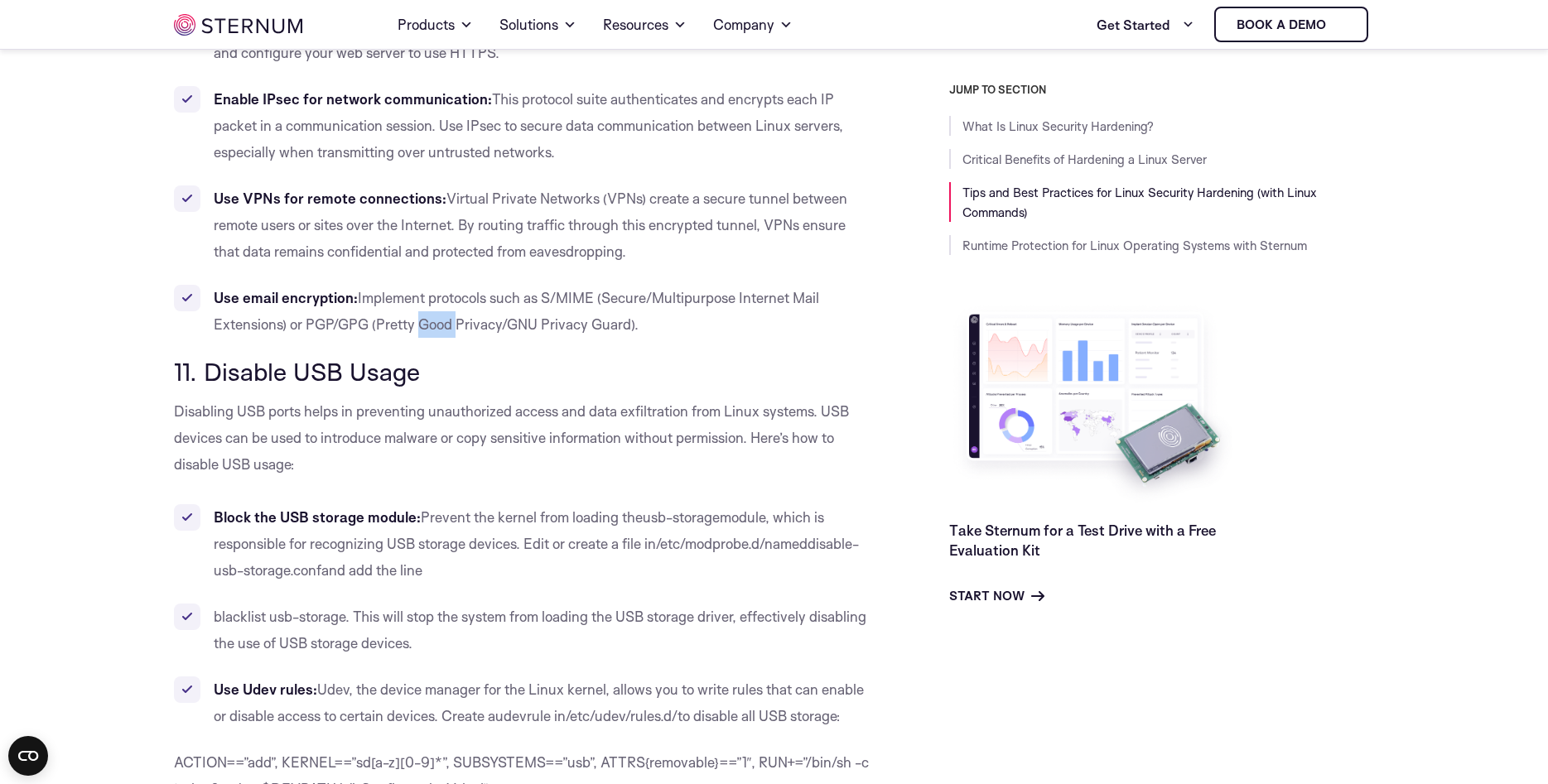
click at [294, 356] on span "11. Disable USB Usage" at bounding box center [296, 371] width 246 height 31
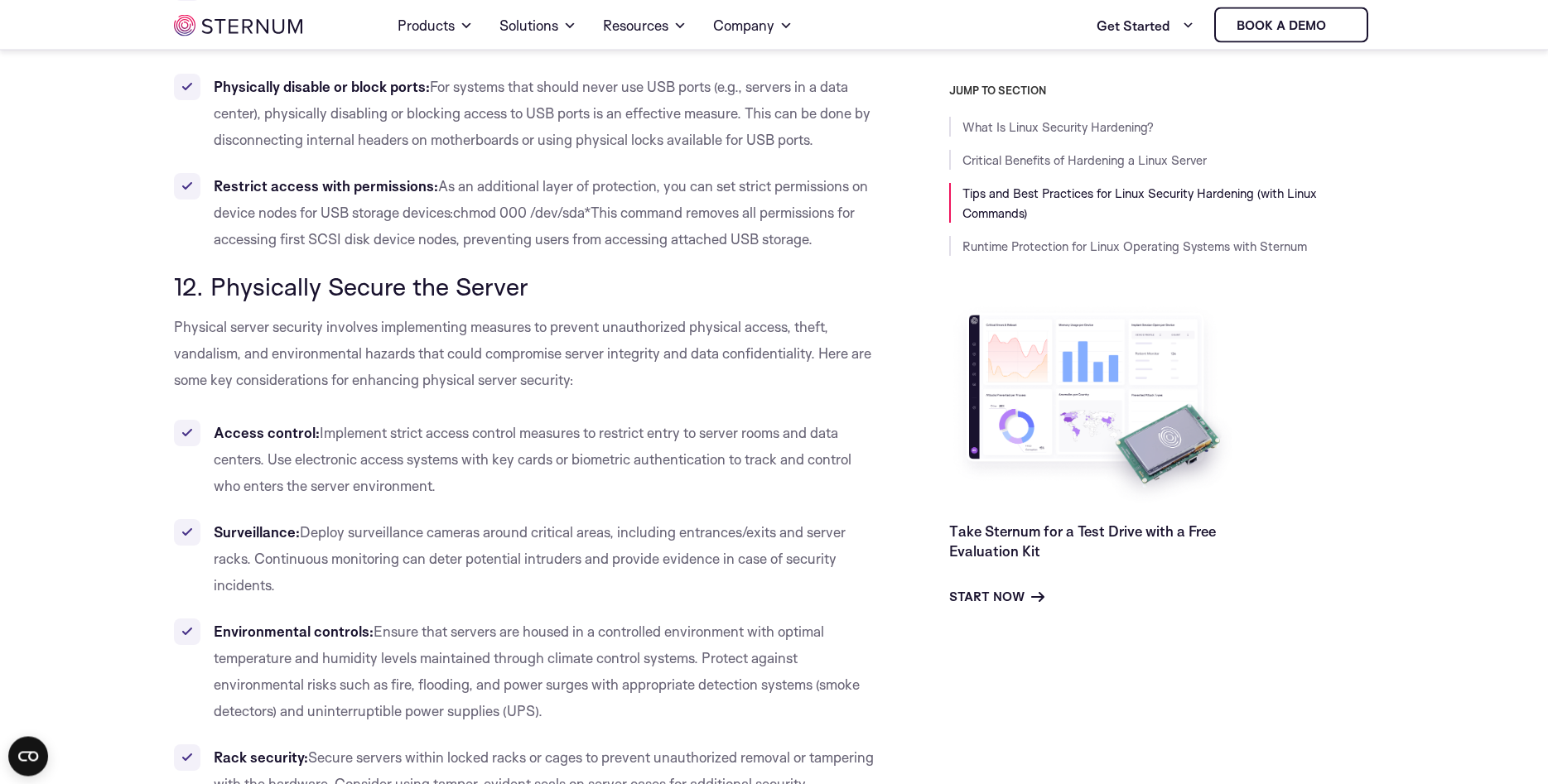
scroll to position [10717, 0]
click at [365, 269] on span "12. Physically Secure the Server" at bounding box center [351, 284] width 355 height 31
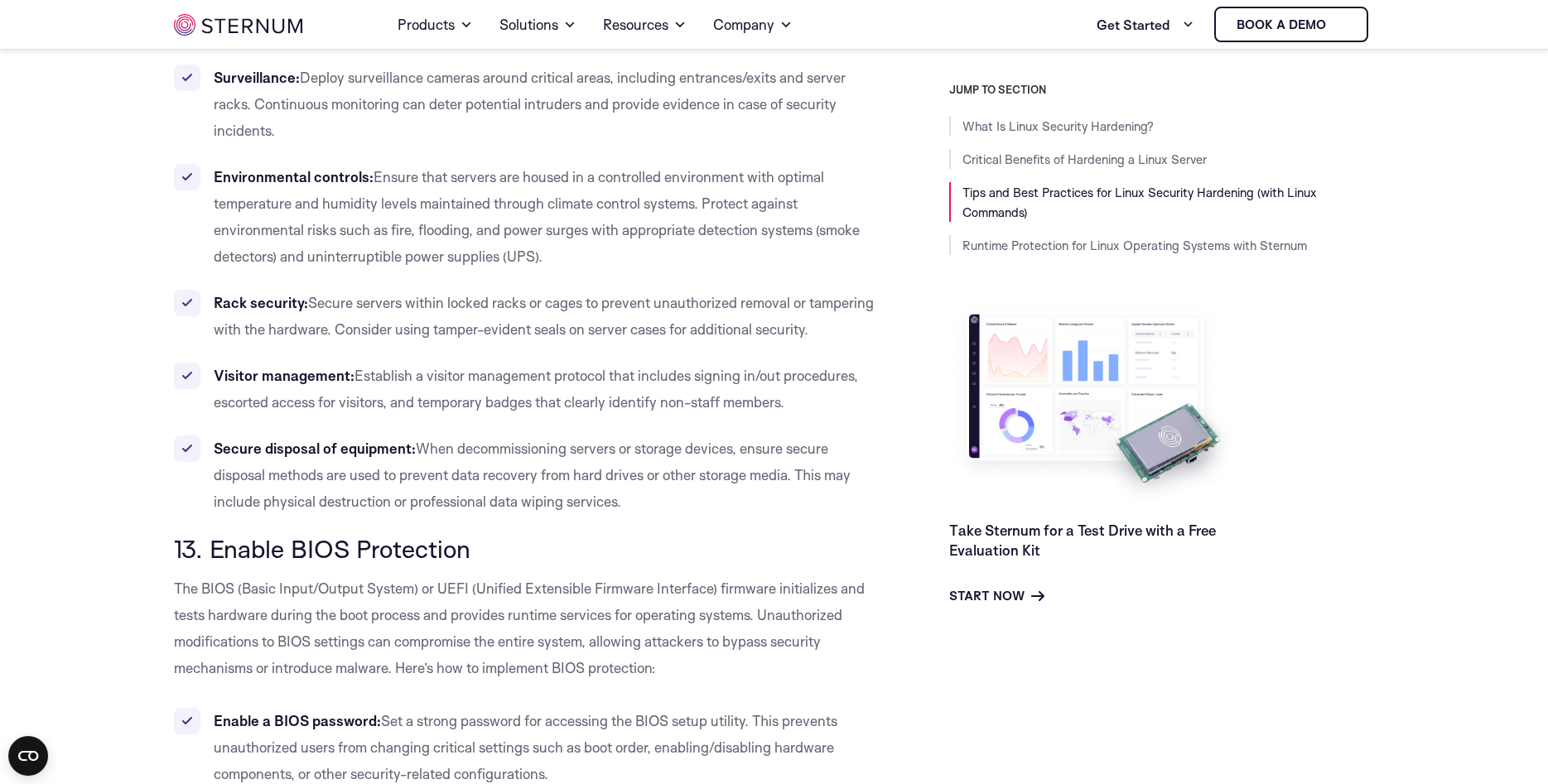
scroll to position [11309, 0]
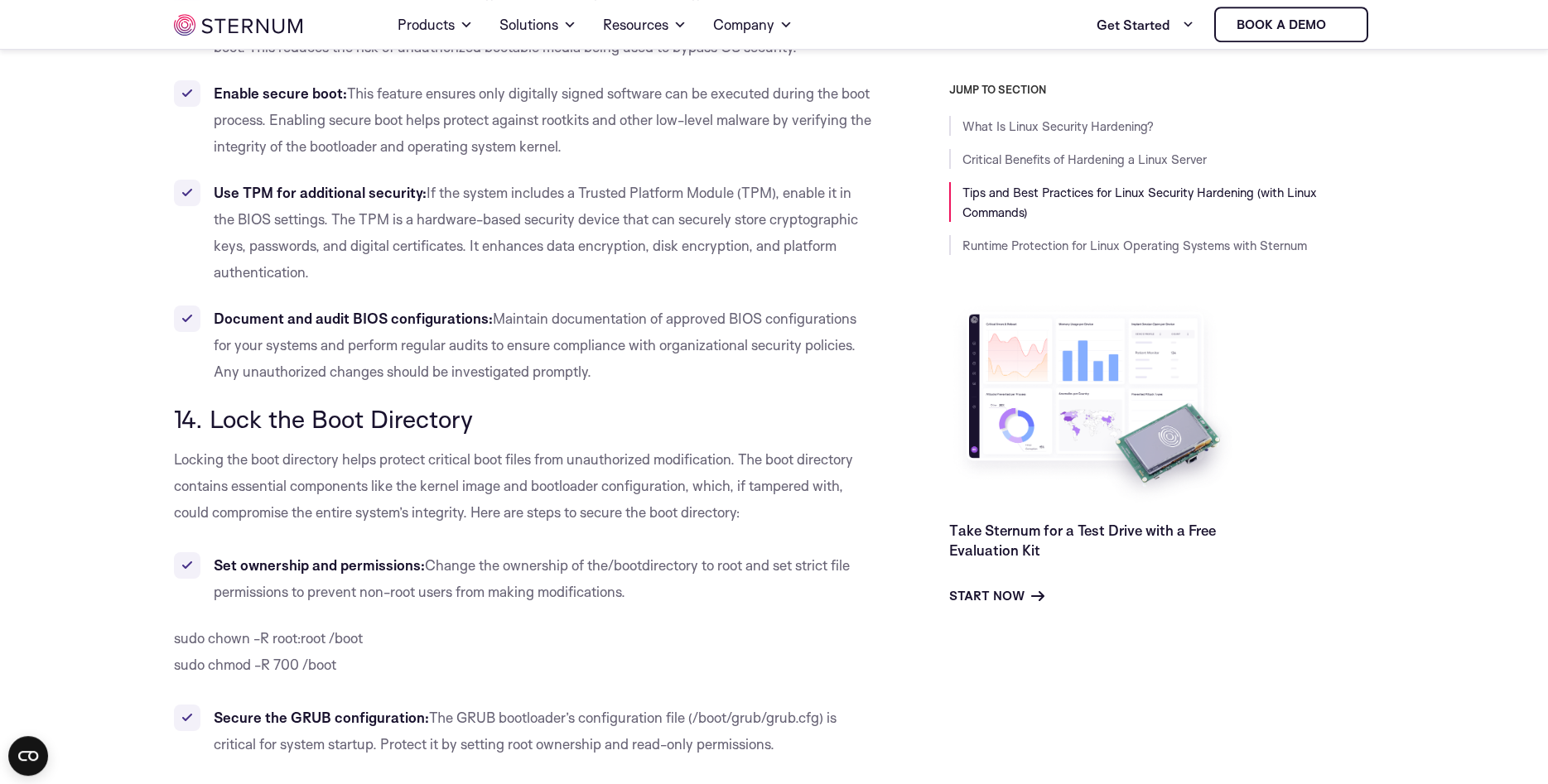
scroll to position [12153, 0]
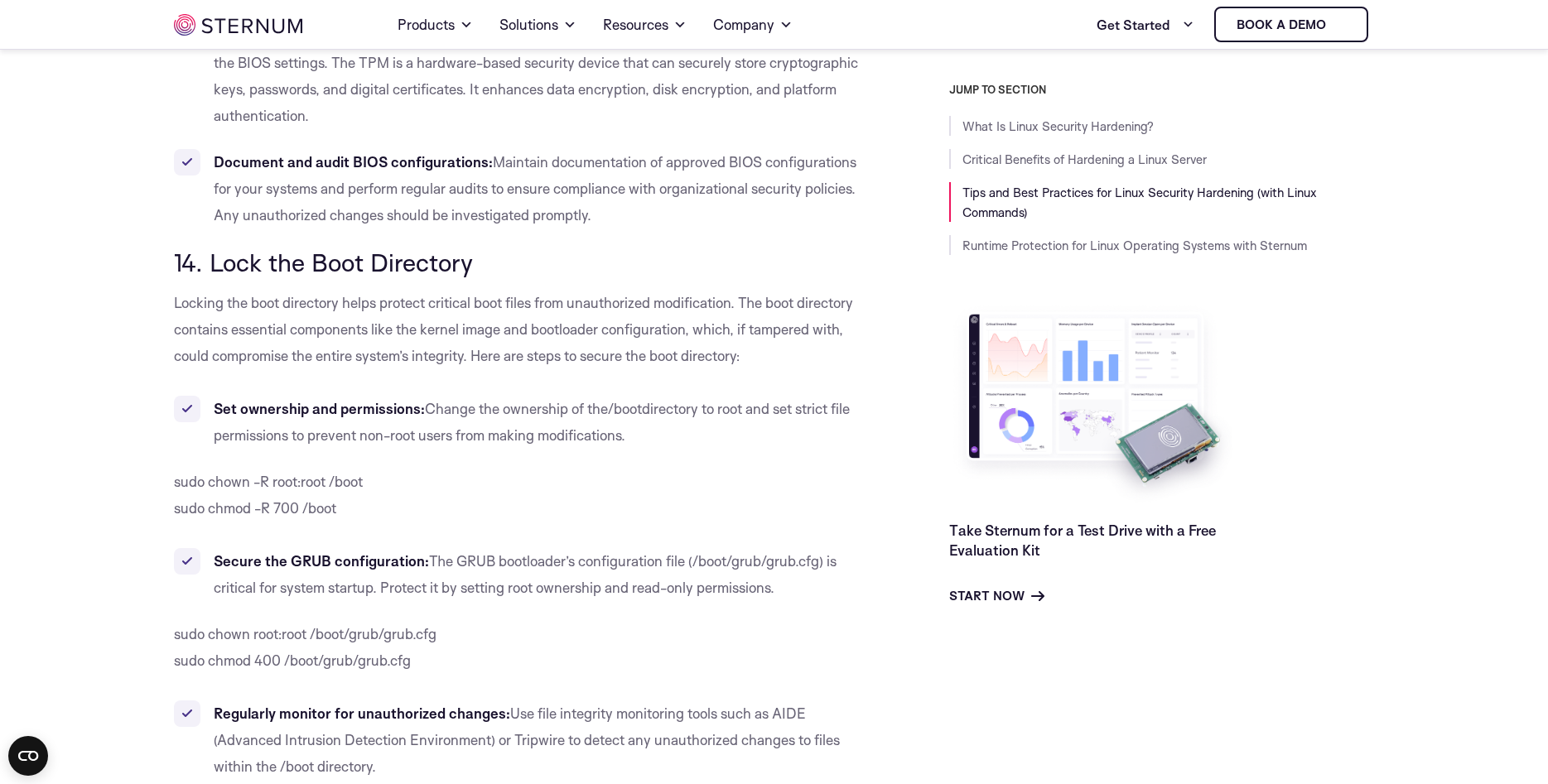
click at [395, 258] on span "14. Lock the Boot Directory" at bounding box center [323, 262] width 299 height 31
click at [336, 558] on b "Secure the GRUB configuration:" at bounding box center [321, 561] width 216 height 18
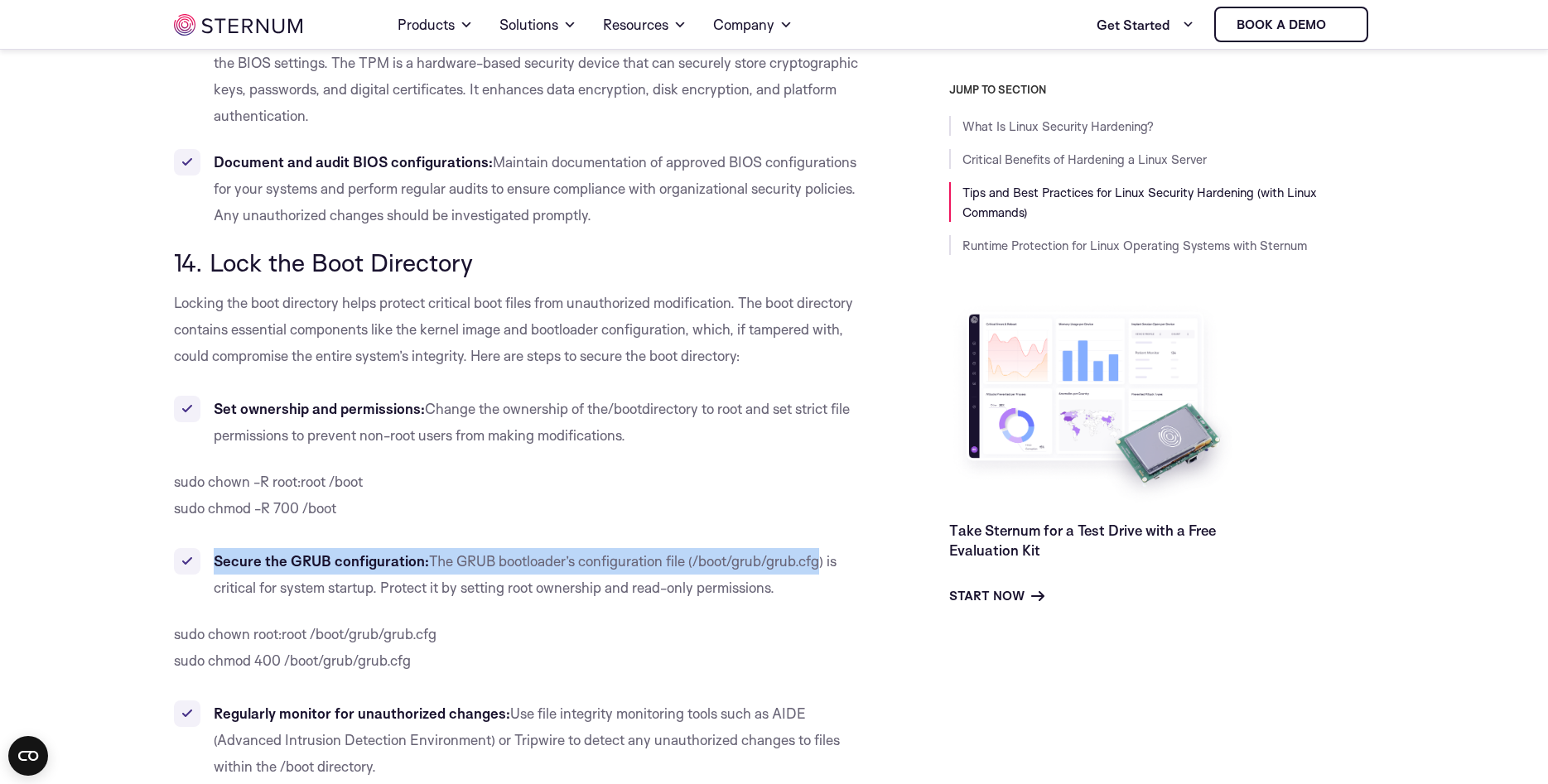
click at [336, 558] on b "Secure the GRUB configuration:" at bounding box center [321, 561] width 216 height 18
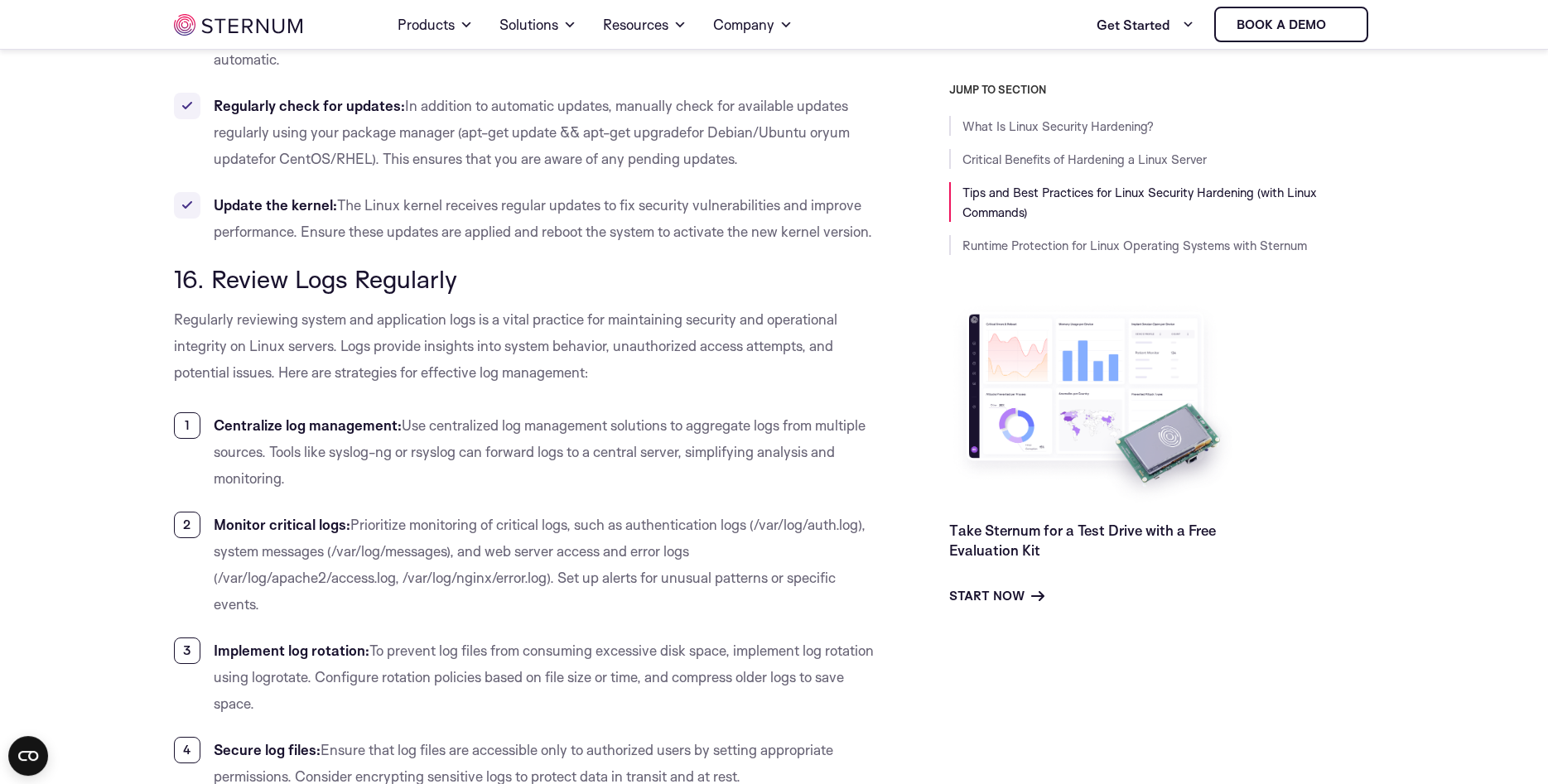
scroll to position [13252, 0]
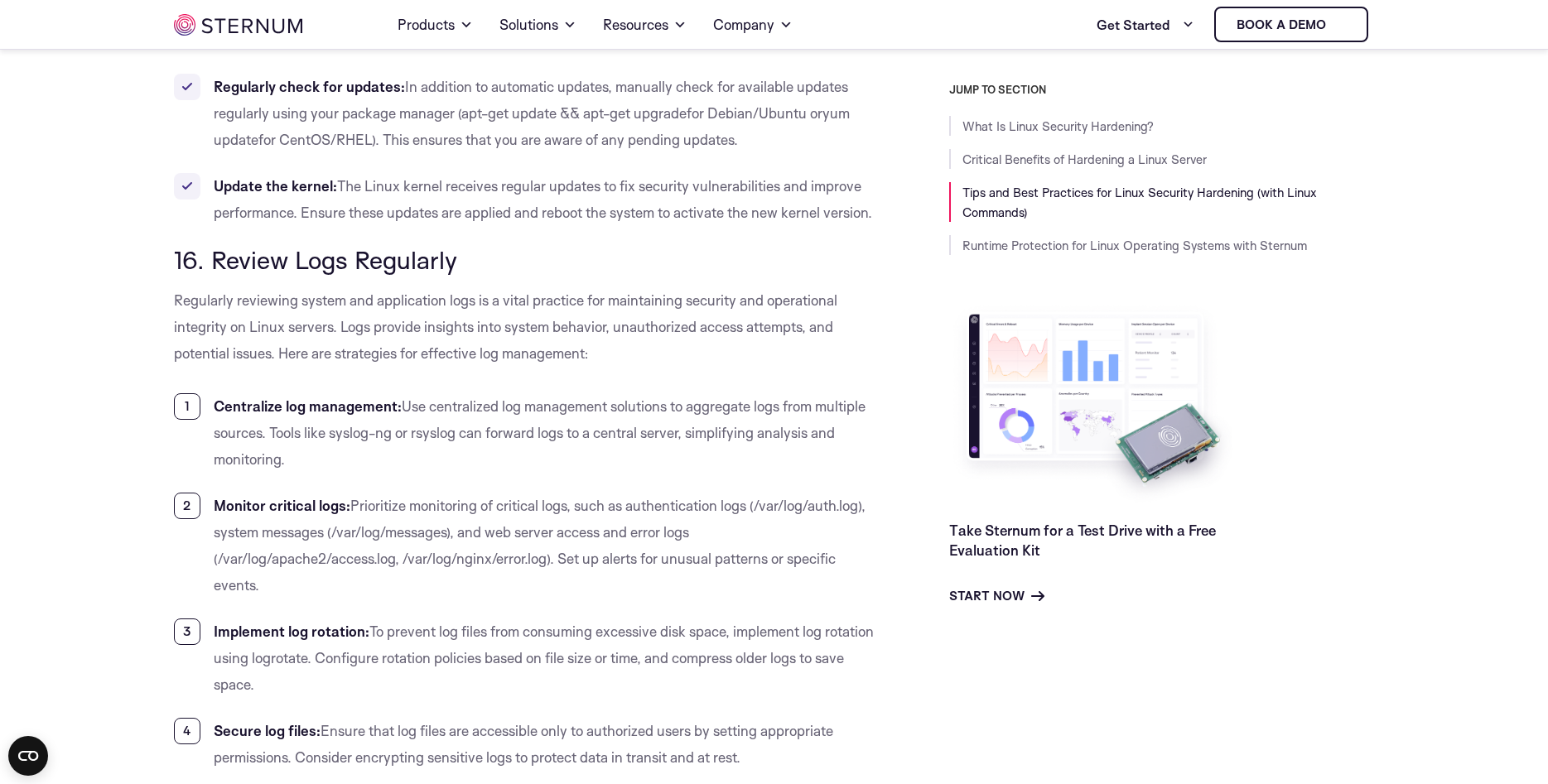
click at [314, 275] on span "16. Review Logs Regularly" at bounding box center [315, 259] width 283 height 31
click at [284, 415] on b "Centralize log management:" at bounding box center [308, 406] width 188 height 18
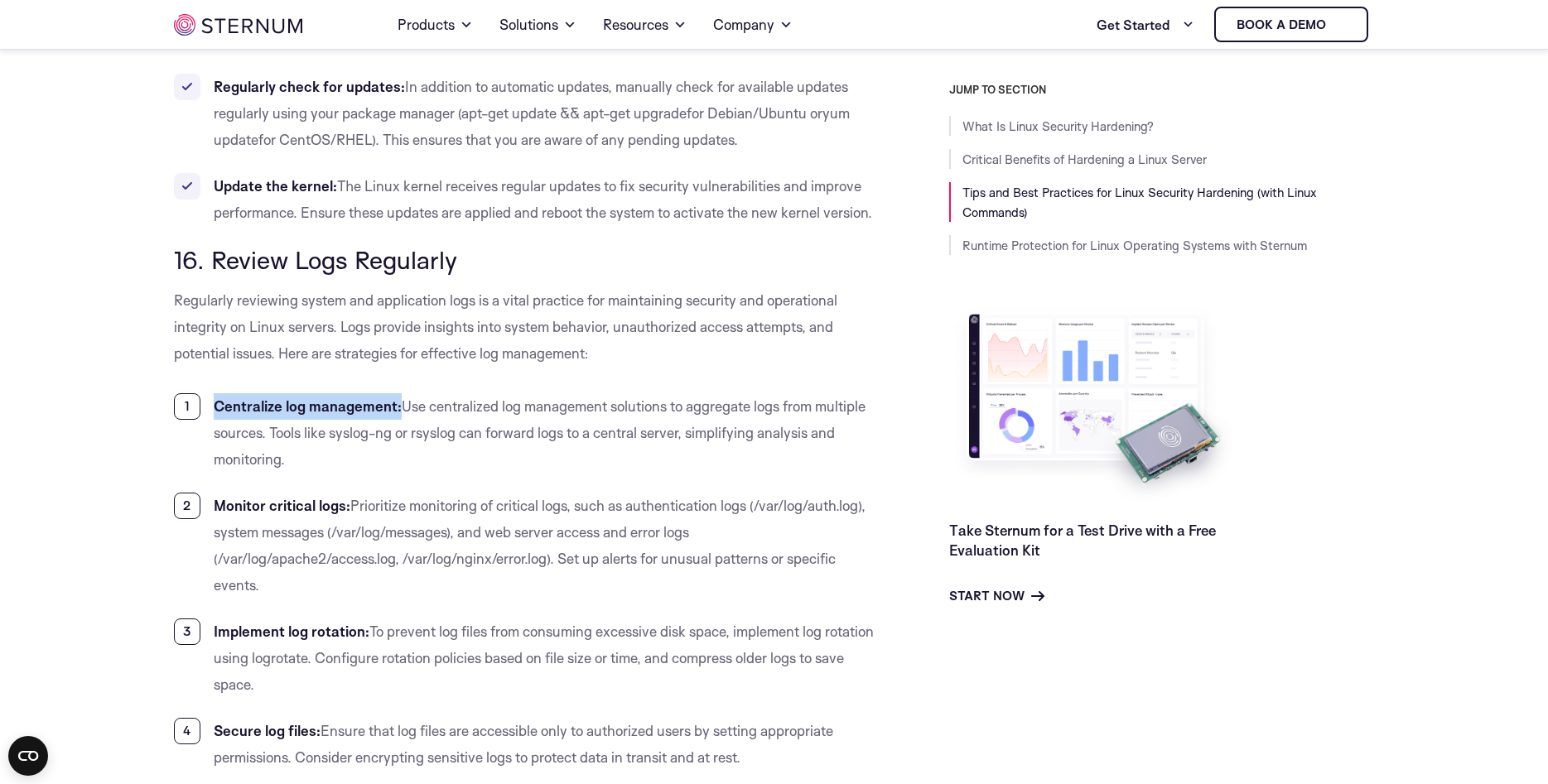
click at [284, 415] on b "Centralize log management:" at bounding box center [308, 406] width 188 height 18
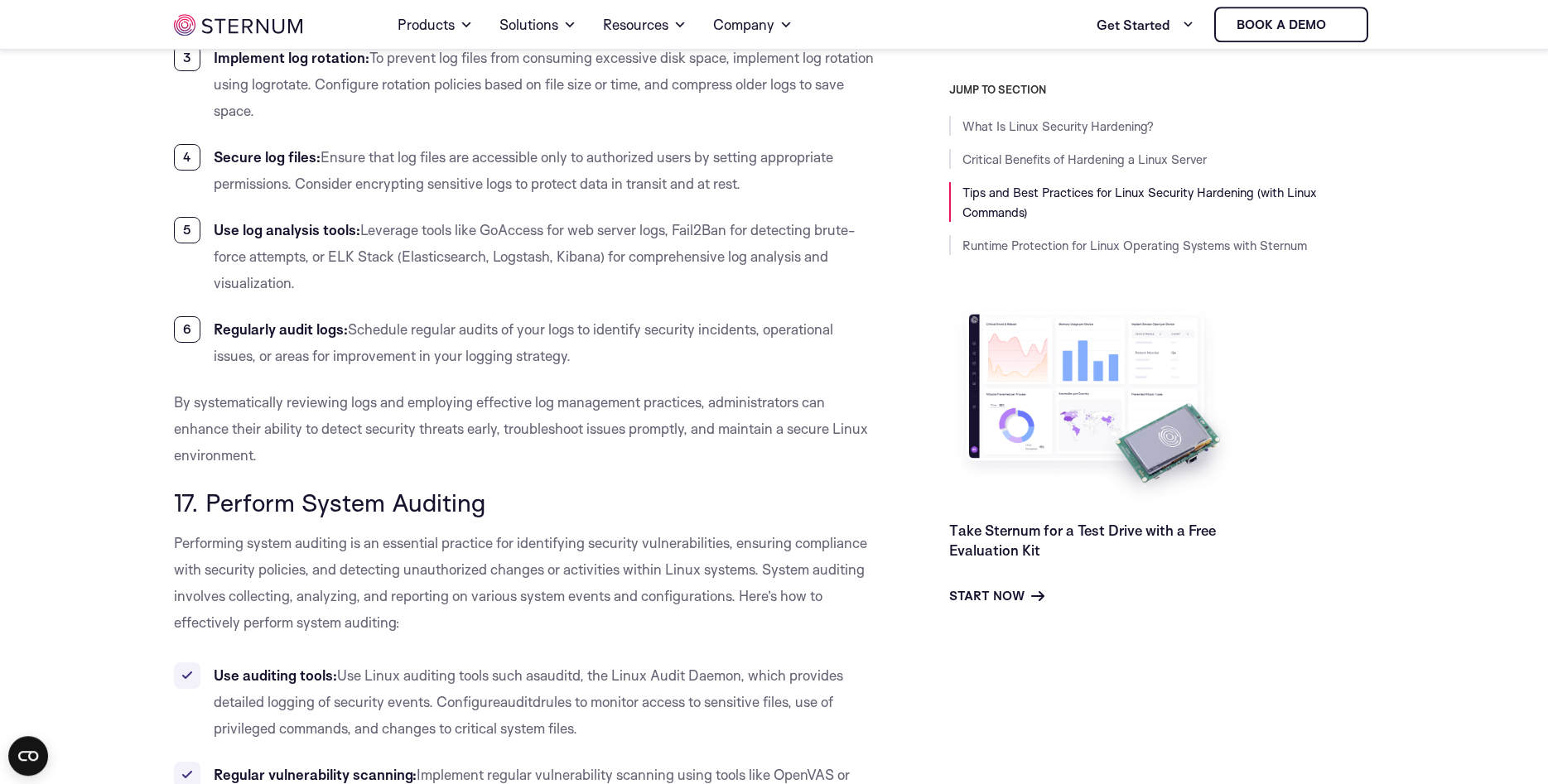
scroll to position [13843, 0]
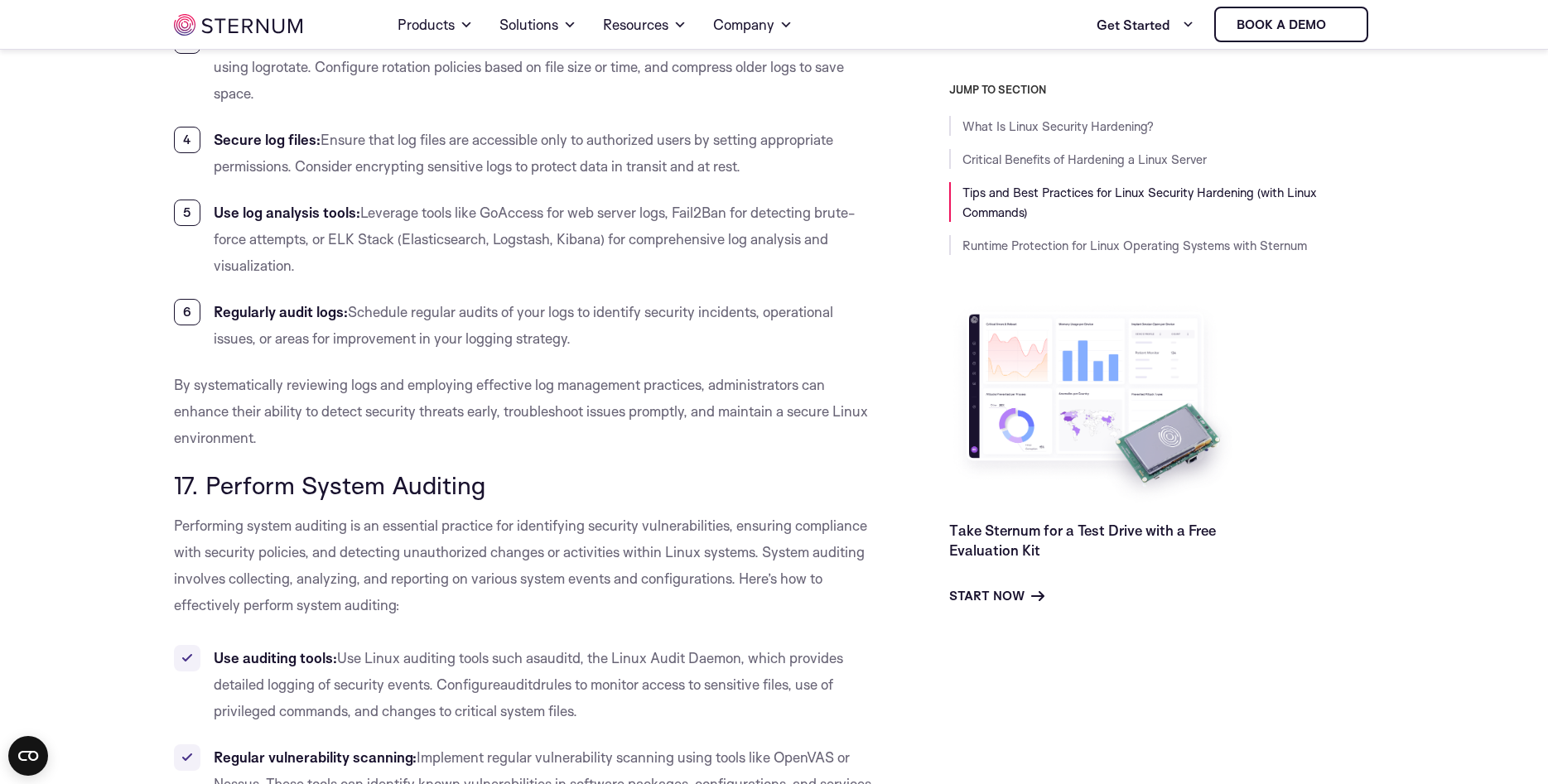
click at [309, 483] on span "17. Perform System Auditing" at bounding box center [329, 485] width 311 height 31
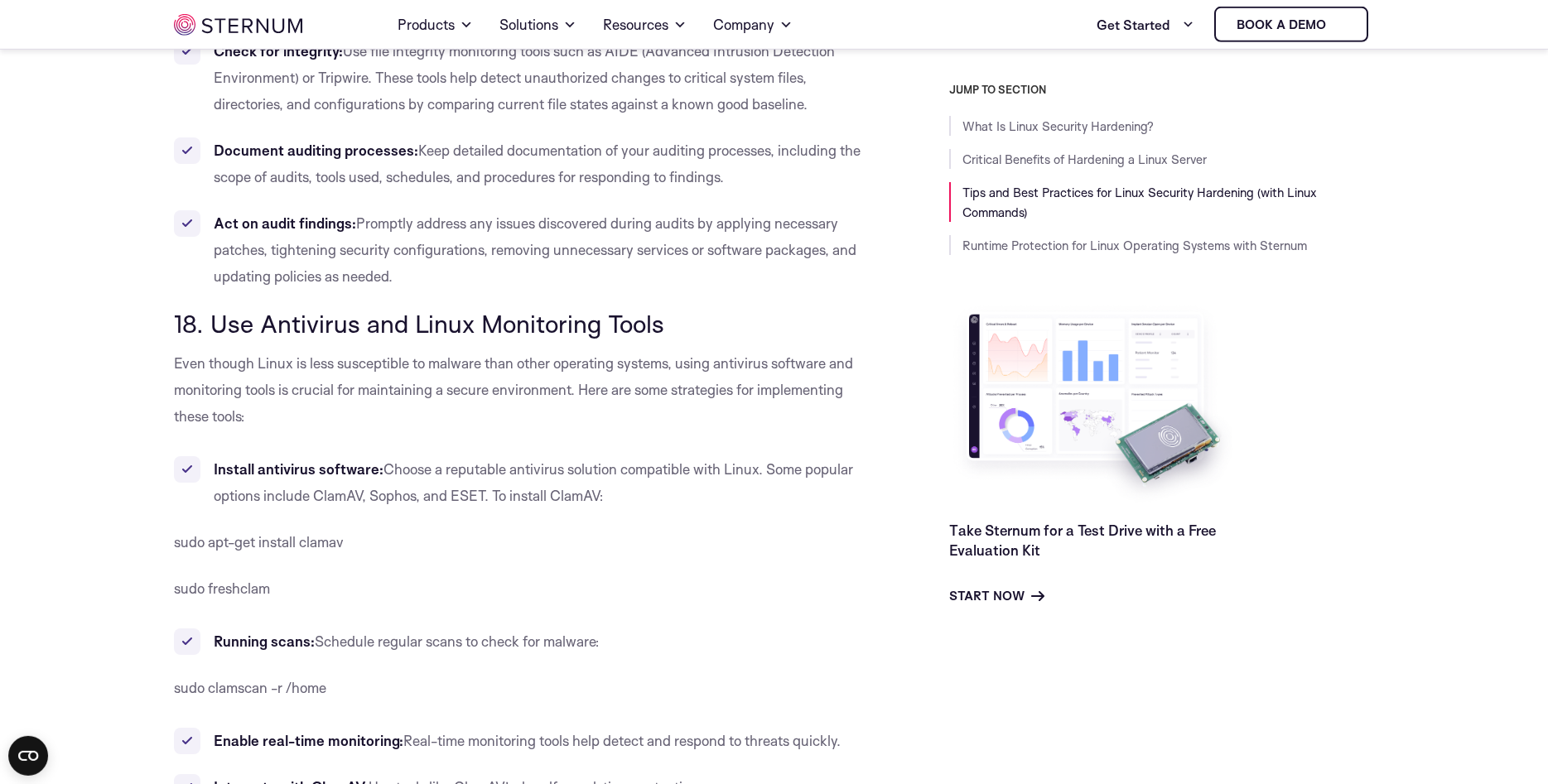
scroll to position [14688, 0]
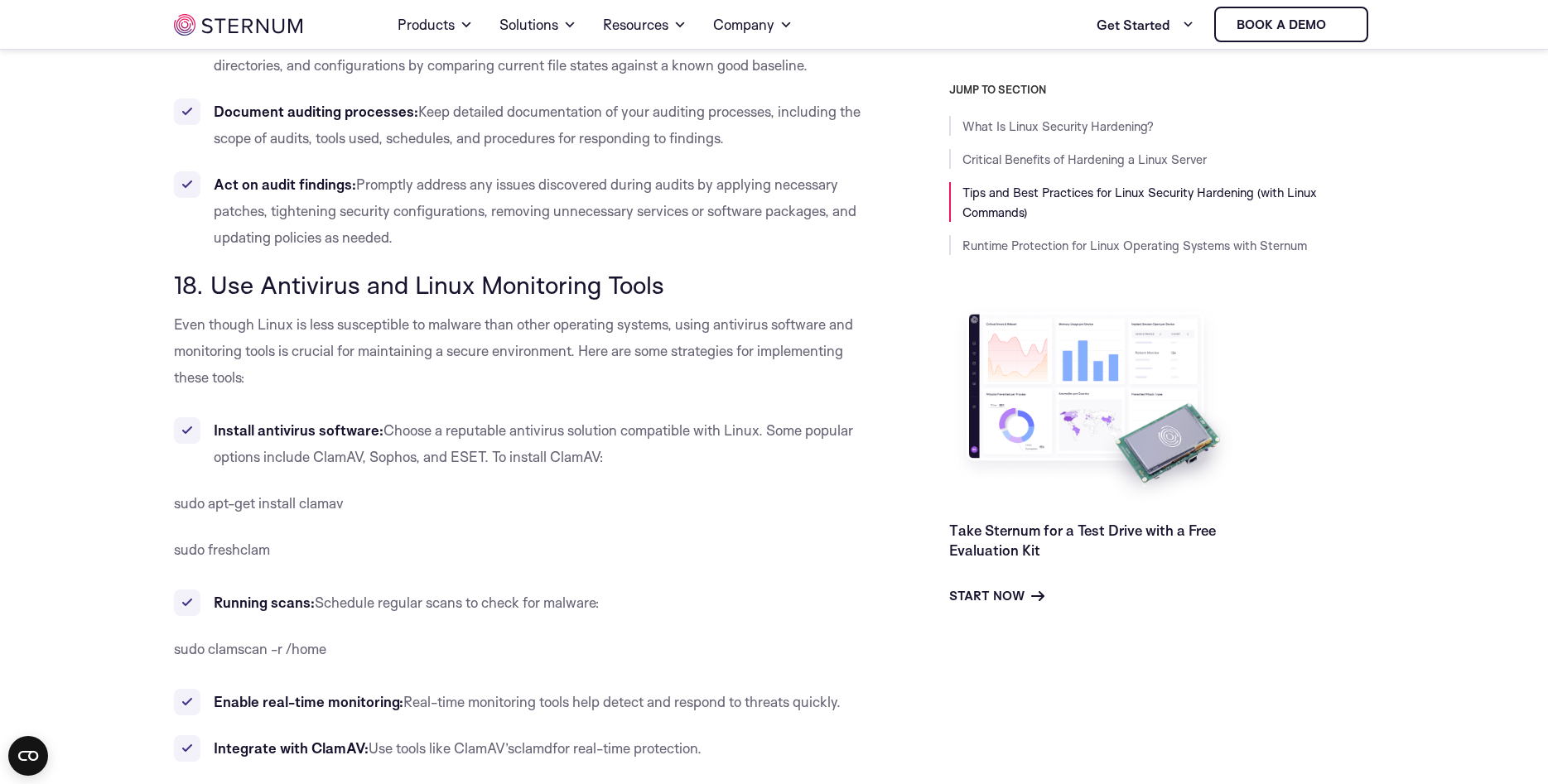
click at [588, 288] on span "18. Use Antivirus and Linux Monitoring Tools" at bounding box center [418, 284] width 491 height 31
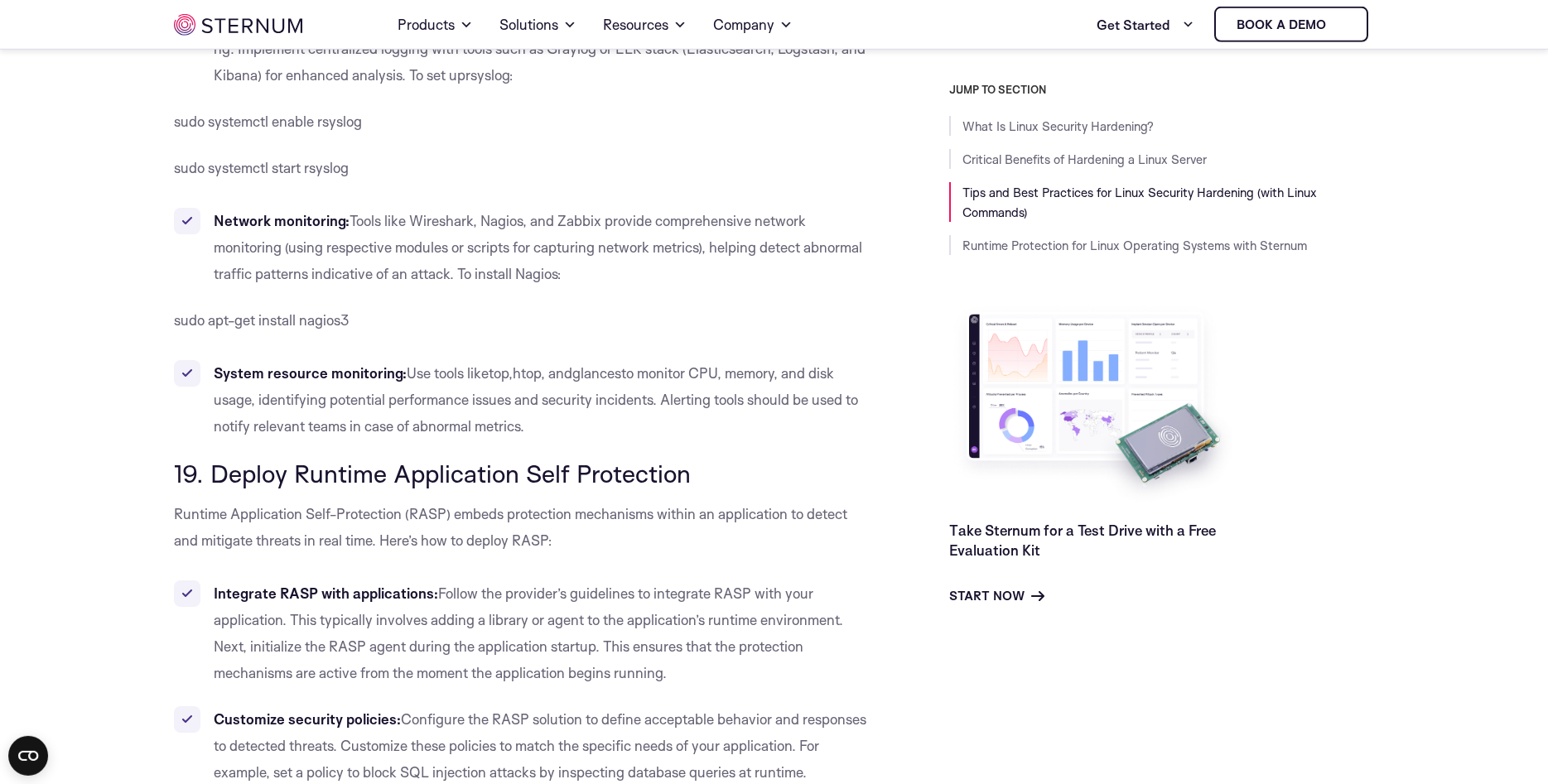
scroll to position [16040, 0]
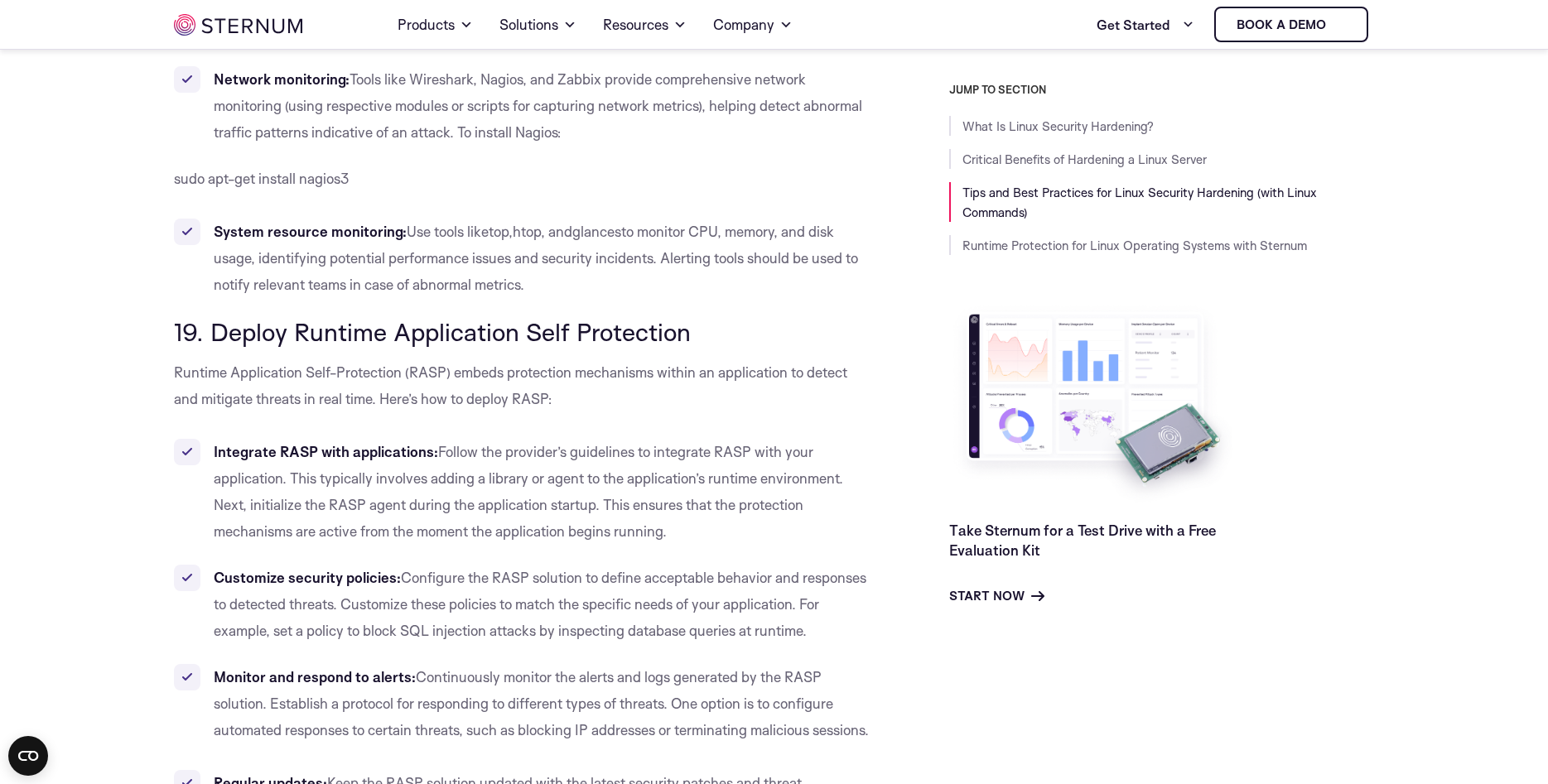
click at [510, 323] on span "19. Deploy Runtime Application Self Protection" at bounding box center [432, 331] width 517 height 31
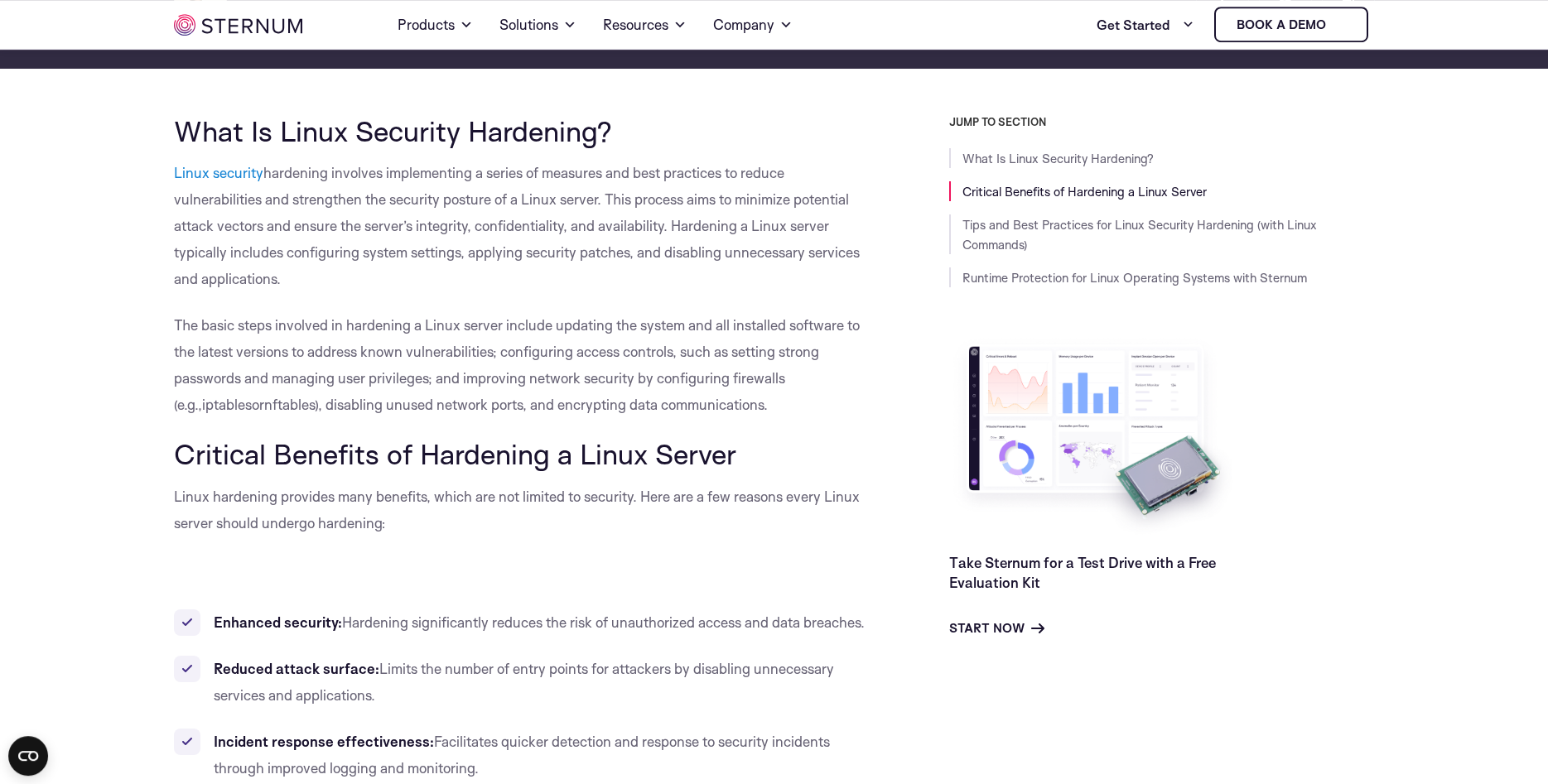
scroll to position [0, 0]
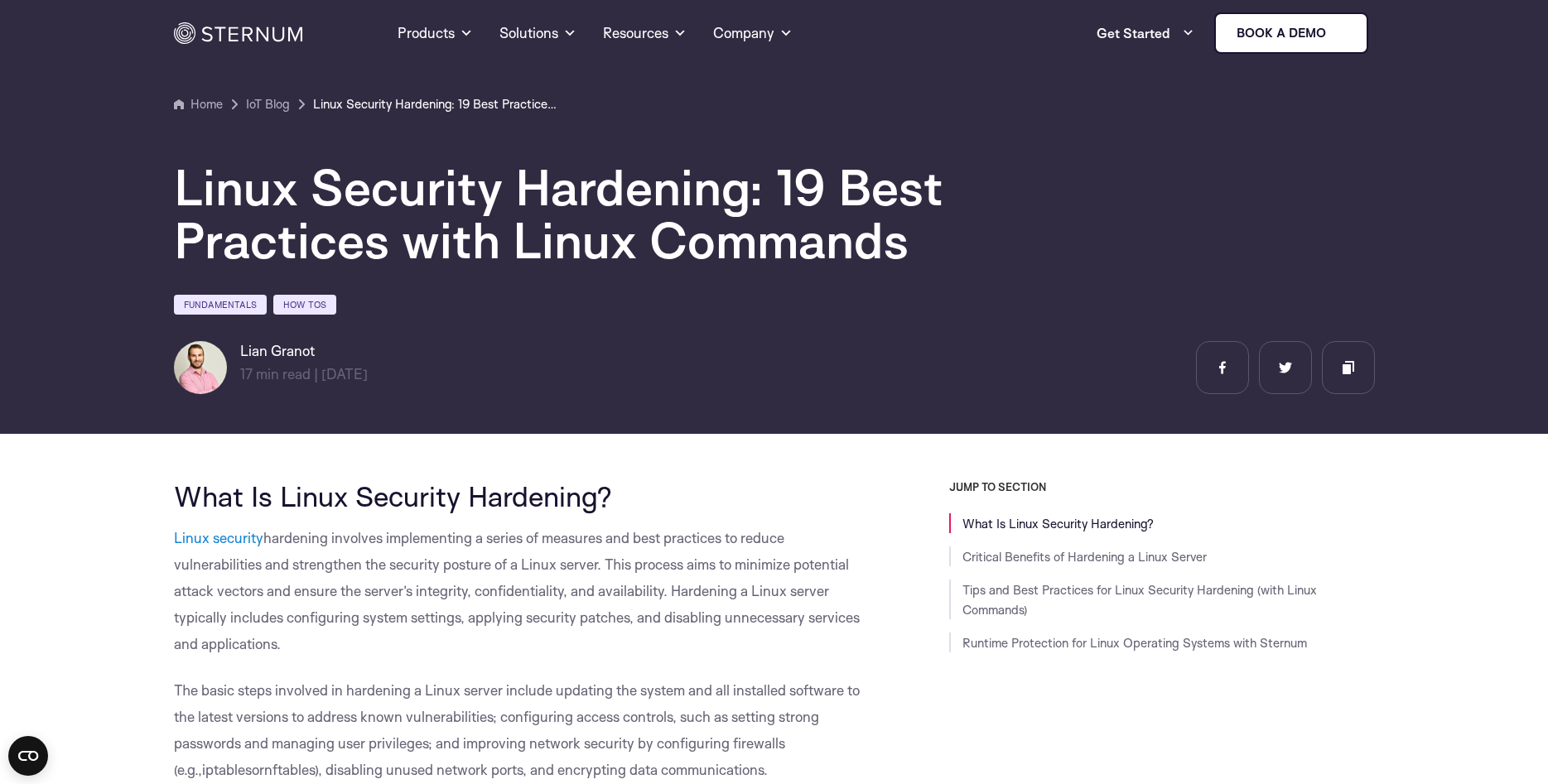
click at [596, 602] on p "Linux security hardening involves implementing a series of measures and best pr…" at bounding box center [524, 591] width 701 height 132
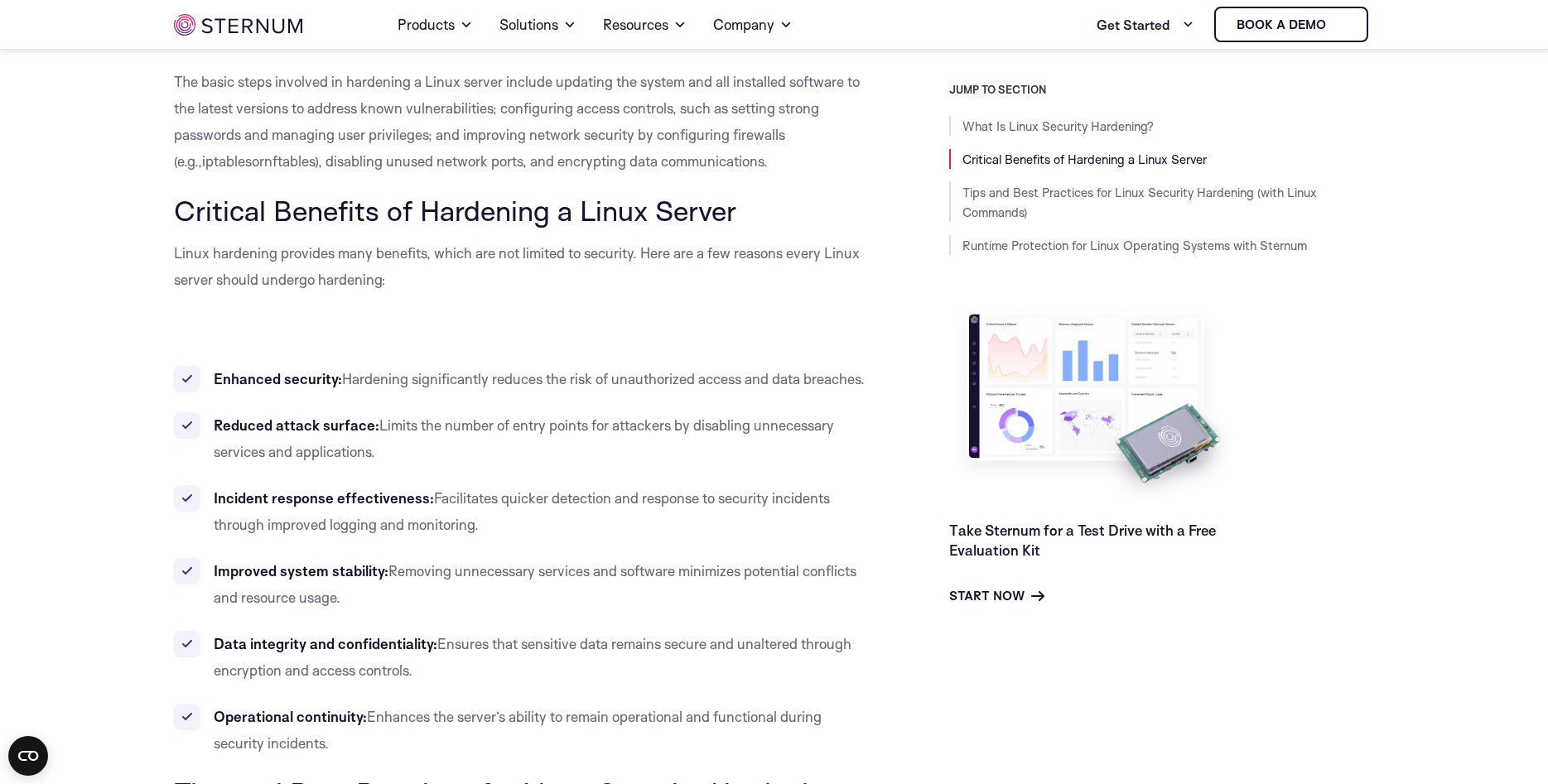
scroll to position [929, 0]
